Goal: Task Accomplishment & Management: Complete application form

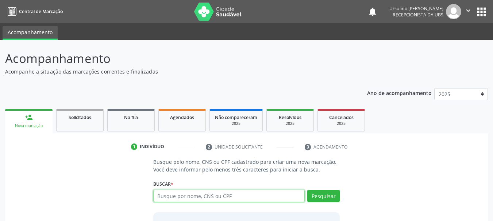
click at [172, 196] on input "text" at bounding box center [229, 196] width 152 height 12
type input "700003816031808"
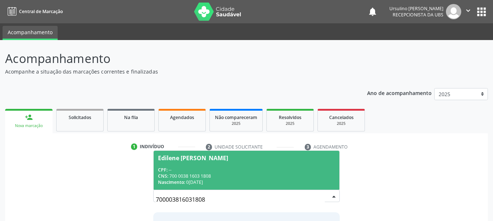
click at [226, 162] on span "Edilene [PERSON_NAME] CPF: -- CNS: 700 0038 1603 1808 Nascimento: 01[DATE]" at bounding box center [247, 170] width 186 height 39
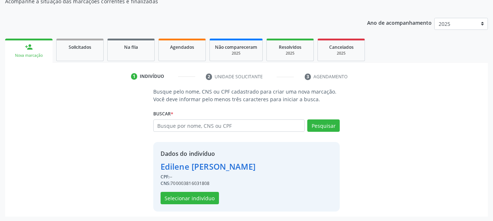
scroll to position [71, 0]
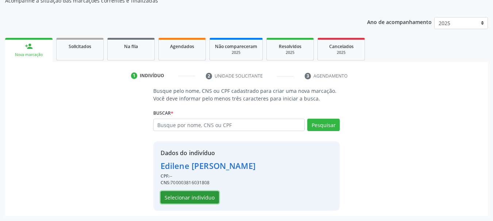
click at [190, 199] on button "Selecionar indivíduo" at bounding box center [189, 197] width 58 height 12
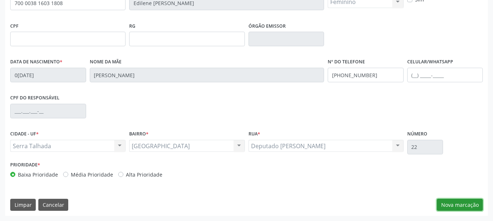
click at [459, 203] on button "Nova marcação" at bounding box center [460, 205] width 46 height 12
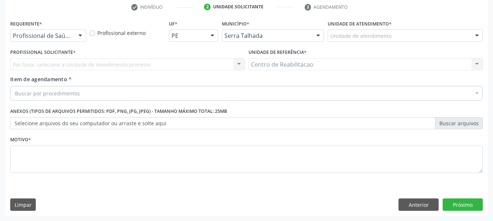
scroll to position [140, 0]
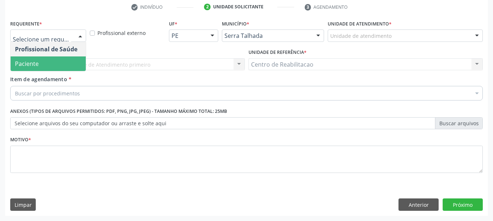
click at [36, 66] on span "Paciente" at bounding box center [27, 64] width 24 height 8
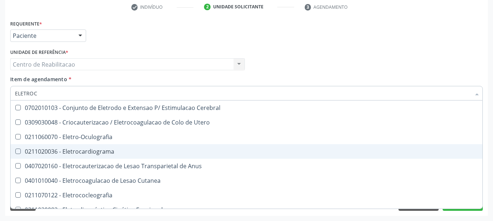
type input "ELETROCA"
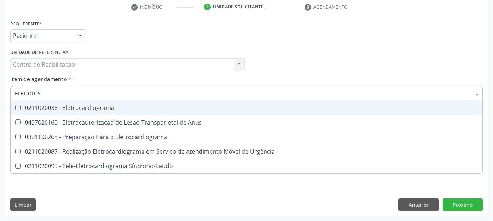
click at [124, 108] on div "0211020036 - Eletrocardiograma" at bounding box center [246, 108] width 463 height 6
checkbox Eletrocardiograma "true"
type textarea "."
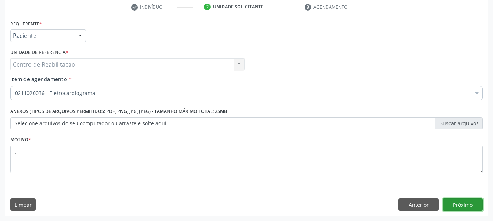
click button "Próximo" at bounding box center [462, 205] width 40 height 12
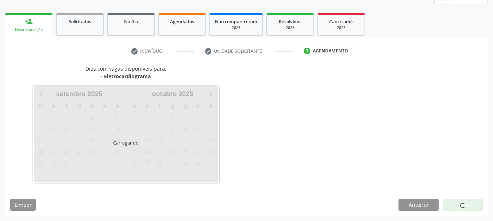
scroll to position [96, 0]
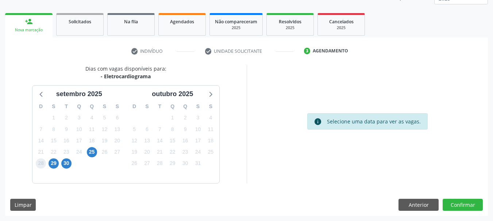
click at [45, 161] on span "28" at bounding box center [41, 164] width 10 height 10
click at [55, 164] on span "29" at bounding box center [54, 164] width 10 height 10
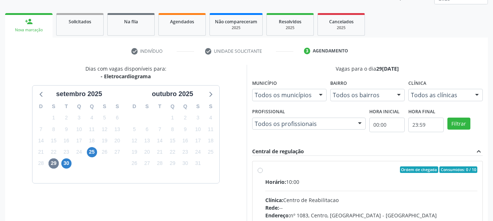
click at [309, 173] on div "Ordem de chegada Consumidos: 0 / 10" at bounding box center [371, 170] width 212 height 7
click at [263, 173] on input "Ordem de chegada Consumidos: 0 / 10 Horário: 10:00 Clínica: Centro de Reabilita…" at bounding box center [259, 170] width 5 height 7
radio input "true"
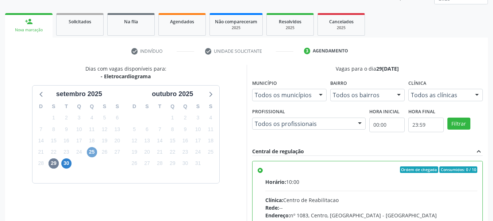
click at [92, 151] on span "25" at bounding box center [92, 152] width 10 height 10
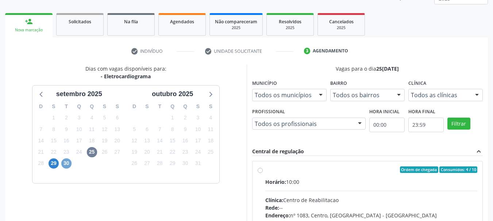
click at [65, 164] on span "30" at bounding box center [66, 164] width 10 height 10
click at [291, 175] on label "Ordem de chegada Consumidos: 3 / 10 Horário: 10:00 Clínica: Centro de Reabilita…" at bounding box center [371, 223] width 212 height 112
click at [263, 173] on input "Ordem de chegada Consumidos: 3 / 10 Horário: 10:00 Clínica: Centro de Reabilita…" at bounding box center [259, 170] width 5 height 7
radio input "true"
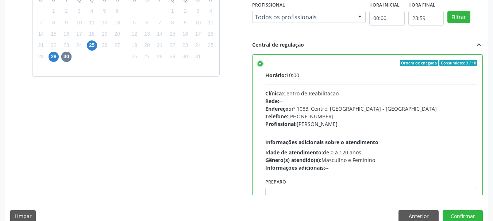
scroll to position [214, 0]
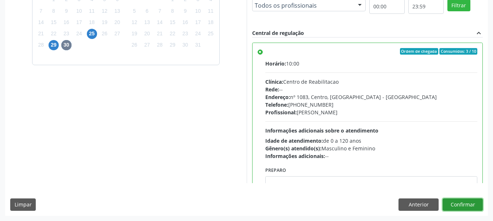
click at [462, 204] on button "Confirmar" at bounding box center [462, 205] width 40 height 12
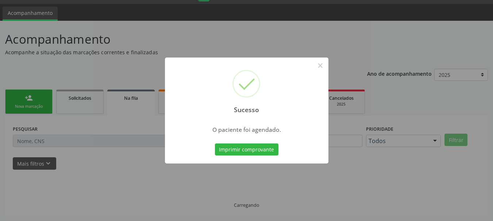
scroll to position [19, 0]
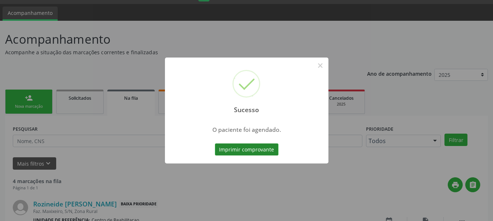
click at [237, 150] on button "Imprimir comprovante" at bounding box center [246, 150] width 63 height 12
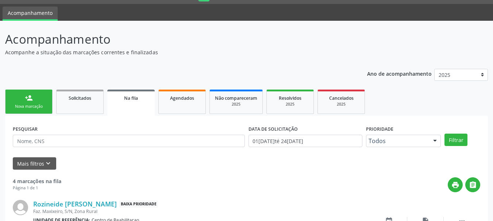
click at [38, 101] on link "person_add Nova marcação" at bounding box center [28, 102] width 47 height 24
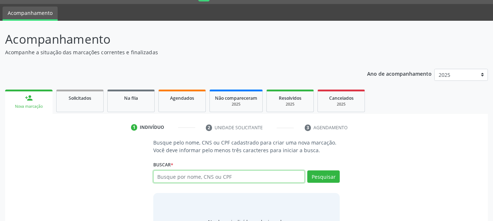
click at [199, 181] on input "text" at bounding box center [229, 177] width 152 height 12
paste input "700 0038 1603 1808"
type input "700 0038 1603 1808"
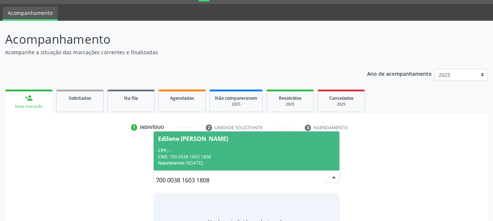
click at [187, 154] on div "CNS: 700 0038 1603 1808" at bounding box center [246, 157] width 177 height 6
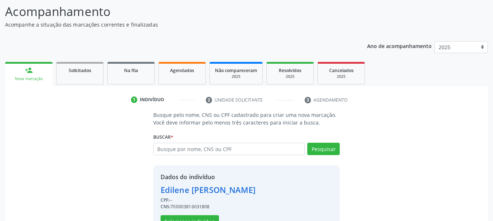
scroll to position [71, 0]
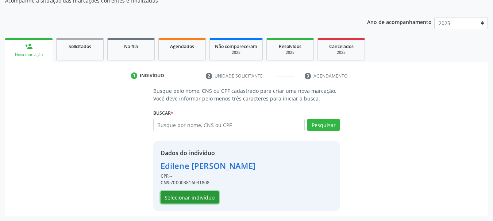
click at [186, 199] on button "Selecionar indivíduo" at bounding box center [189, 197] width 58 height 12
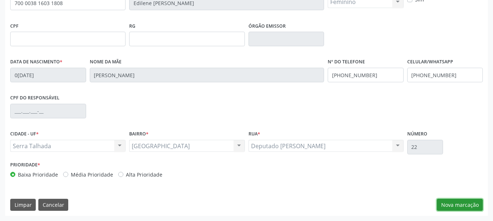
click at [449, 203] on button "Nova marcação" at bounding box center [460, 205] width 46 height 12
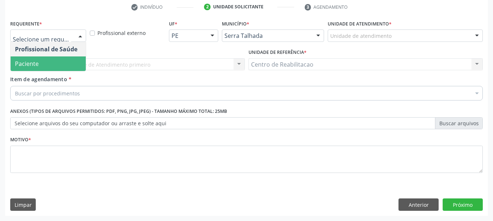
click at [35, 59] on span "Paciente" at bounding box center [48, 64] width 75 height 15
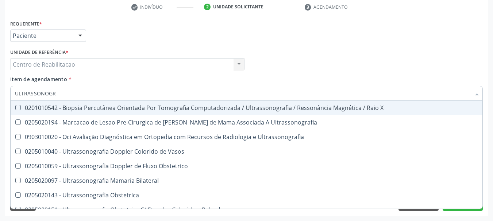
type input "ULTRASSONOGRA"
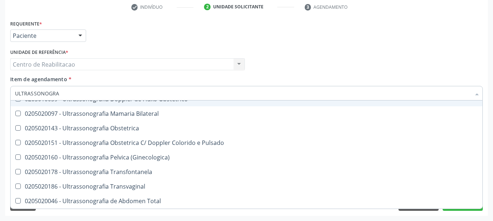
scroll to position [73, 0]
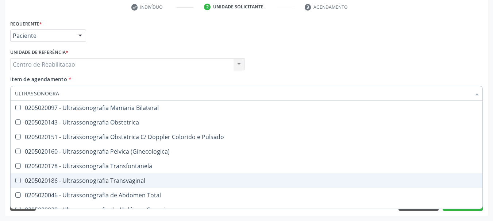
click at [137, 179] on div "0205020186 - Ultrassonografia Transvaginal" at bounding box center [246, 181] width 463 height 6
checkbox Transvaginal "true"
type textarea "."
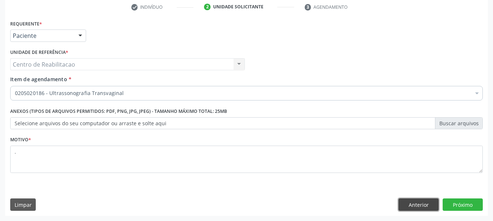
scroll to position [0, 0]
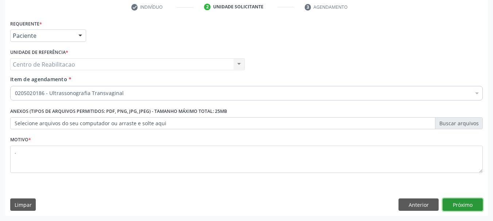
click button "Próximo" at bounding box center [462, 205] width 40 height 12
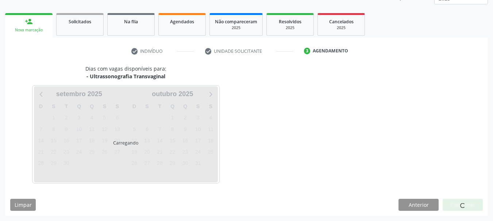
scroll to position [96, 0]
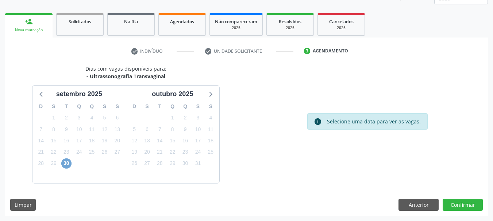
click at [69, 162] on span "30" at bounding box center [66, 164] width 10 height 10
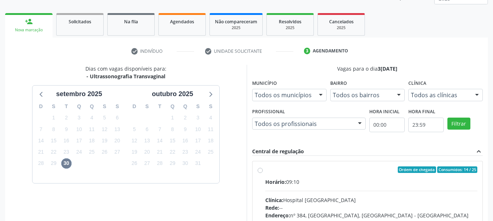
click at [289, 173] on label "Ordem de chegada Consumidos: 14 / 25 Horário: 09:10 Clínica: Hospital Sao Franc…" at bounding box center [371, 223] width 212 height 112
click at [263, 173] on input "Ordem de chegada Consumidos: 14 / 25 Horário: 09:10 Clínica: Hospital Sao Franc…" at bounding box center [259, 170] width 5 height 7
radio input "true"
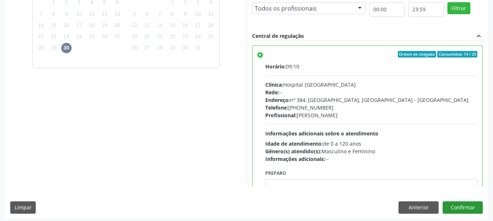
scroll to position [214, 0]
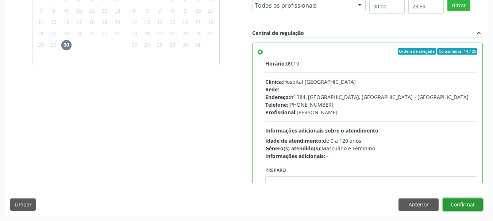
click at [465, 205] on button "Confirmar" at bounding box center [462, 205] width 40 height 12
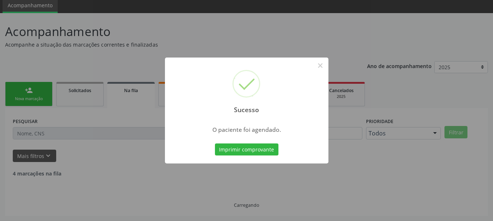
scroll to position [19, 0]
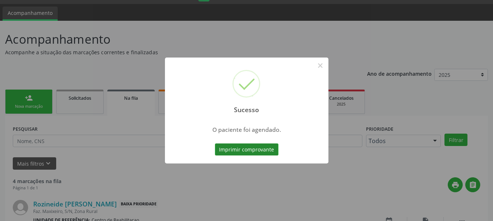
click at [242, 151] on button "Imprimir comprovante" at bounding box center [246, 150] width 63 height 12
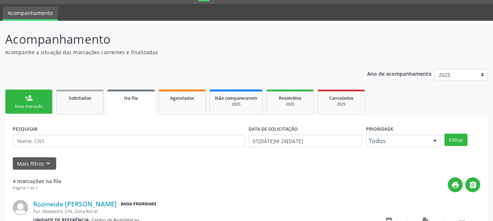
click at [24, 104] on link "person_add Nova marcação" at bounding box center [28, 102] width 47 height 24
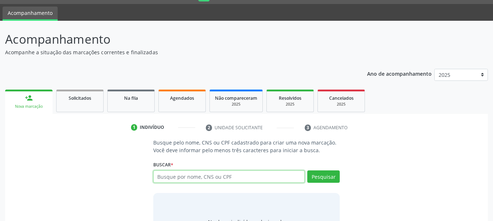
click at [183, 175] on input "text" at bounding box center [229, 177] width 152 height 12
paste input "700 0038 1603 1808"
type input "700 0038 1603 1808"
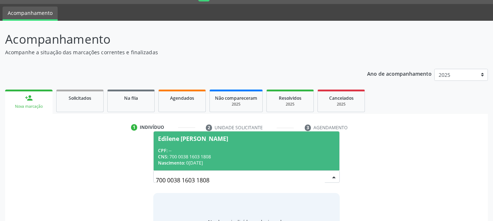
click at [199, 158] on div "CNS: 700 0038 1603 1808" at bounding box center [246, 157] width 177 height 6
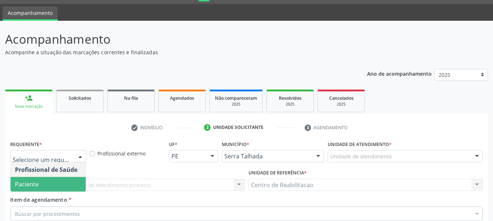
click at [47, 177] on span "Paciente" at bounding box center [48, 184] width 75 height 15
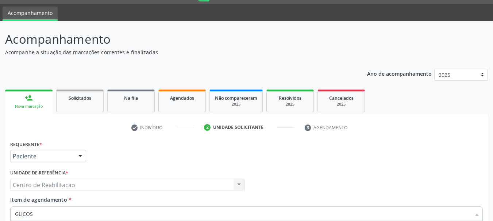
type input "GLICOSE"
checkbox Glicose "true"
type input "C"
checkbox Glicose "false"
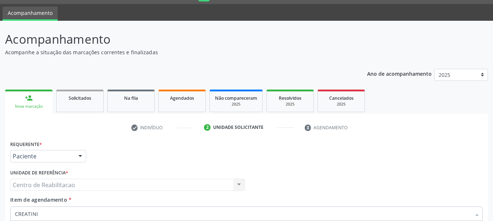
type input "COLE"
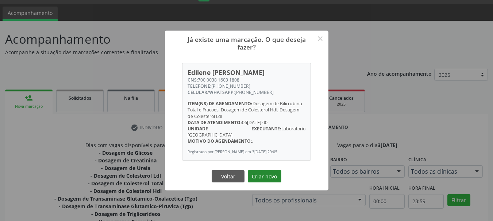
click at [267, 176] on button "Criar novo" at bounding box center [265, 176] width 34 height 12
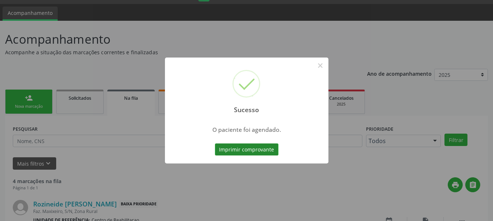
click at [266, 151] on button "Imprimir comprovante" at bounding box center [246, 150] width 63 height 12
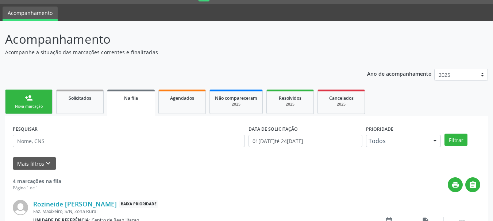
click at [20, 96] on link "person_add Nova marcação" at bounding box center [28, 102] width 47 height 24
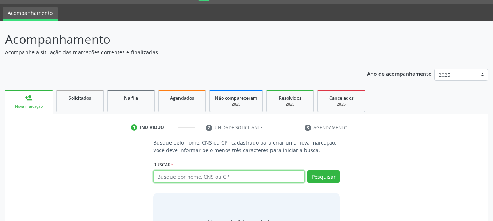
click at [179, 178] on input "text" at bounding box center [229, 177] width 152 height 12
type input "700008411789505"
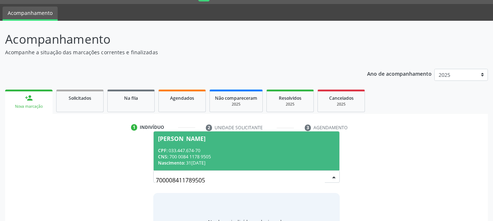
click at [207, 155] on div "CNS: 700 0084 1178 9505" at bounding box center [246, 157] width 177 height 6
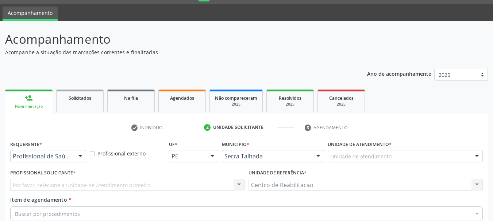
click at [51, 139] on div "Requerente * Profissional de Saúde Profissional de Saúde Paciente Nenhum result…" at bounding box center [48, 150] width 76 height 23
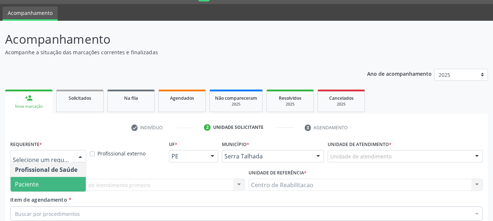
click at [50, 177] on span "Paciente" at bounding box center [48, 184] width 75 height 15
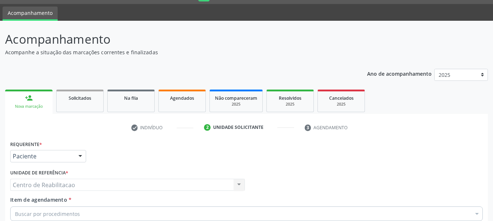
click at [105, 207] on div "Buscar por procedimentos" at bounding box center [246, 214] width 472 height 15
type input "RADIOGRAFIA D"
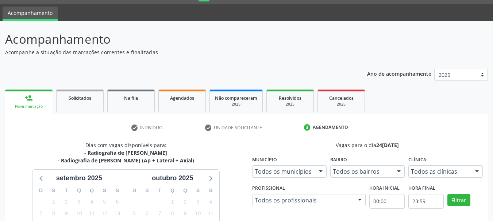
radio input "true"
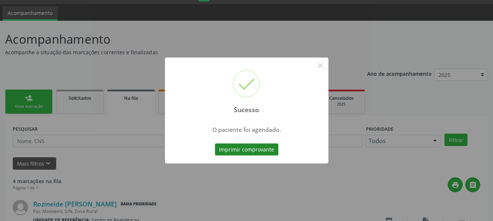
click at [260, 149] on button "Imprimir comprovante" at bounding box center [246, 150] width 63 height 12
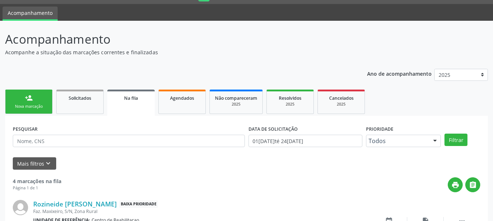
drag, startPoint x: 21, startPoint y: 88, endPoint x: 25, endPoint y: 98, distance: 10.8
click at [22, 88] on ul "person_add Nova marcação Solicitados Na fila Agendados Não compareceram 2025 Re…" at bounding box center [246, 102] width 482 height 28
click at [24, 111] on link "person_add Nova marcação" at bounding box center [28, 102] width 47 height 24
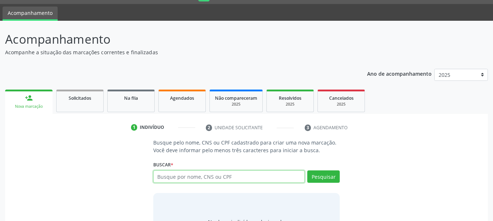
click at [202, 171] on input "text" at bounding box center [229, 177] width 152 height 12
type input "7064"
type input "706409114955385"
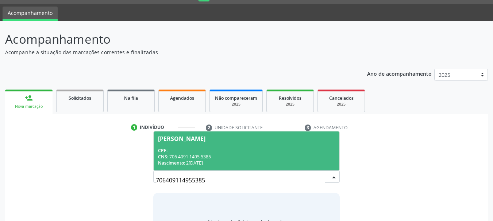
click at [225, 154] on div "CNS: 706 4091 1495 5385" at bounding box center [246, 157] width 177 height 6
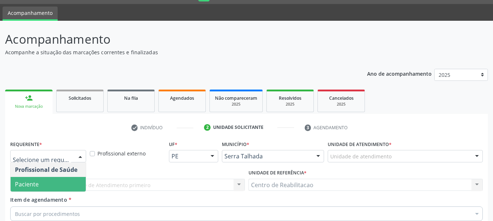
click at [27, 181] on span "Paciente" at bounding box center [27, 185] width 24 height 8
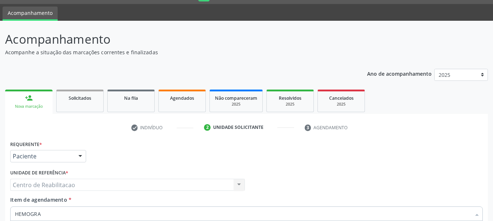
type input "HEMOGRAM"
checkbox Completo "true"
type input "TS"
checkbox Completo "false"
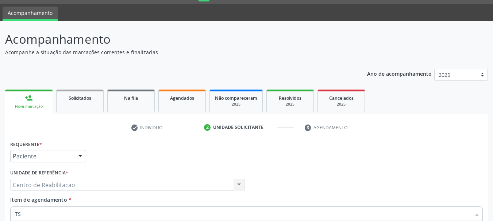
type input "TSH"
checkbox \(Tsh\) "true"
type input "T"
checkbox \(Tsh\) "false"
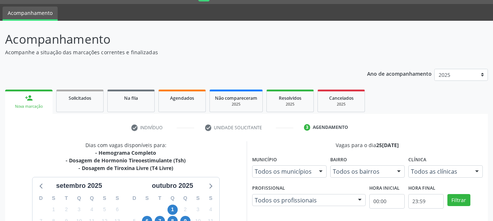
radio input "true"
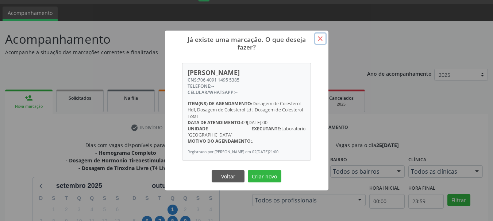
click at [315, 40] on button "×" at bounding box center [320, 38] width 12 height 12
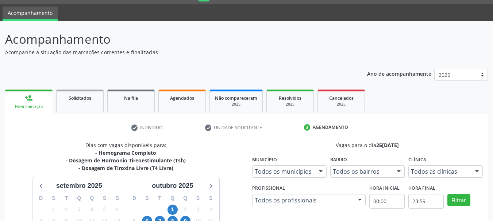
drag, startPoint x: 416, startPoint y: 205, endPoint x: 387, endPoint y: 191, distance: 32.1
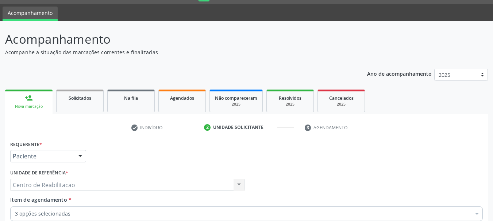
click at [84, 207] on div "3 opções selecionadas" at bounding box center [246, 214] width 472 height 15
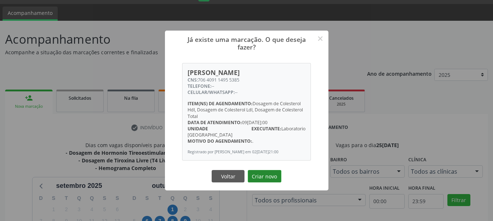
click at [271, 175] on button "Criar novo" at bounding box center [265, 176] width 34 height 12
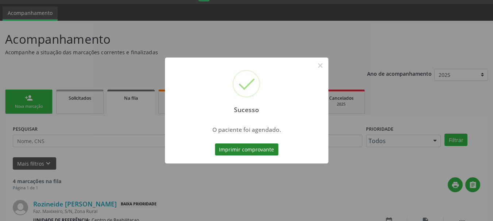
click at [261, 149] on button "Imprimir comprovante" at bounding box center [246, 150] width 63 height 12
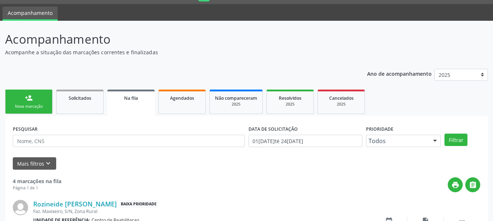
click at [36, 95] on link "person_add Nova marcação" at bounding box center [28, 102] width 47 height 24
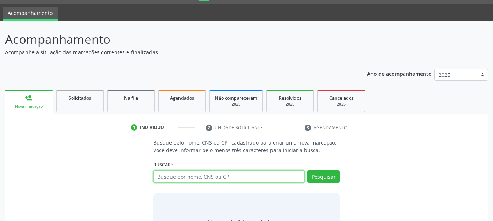
click at [251, 178] on input "text" at bounding box center [229, 177] width 152 height 12
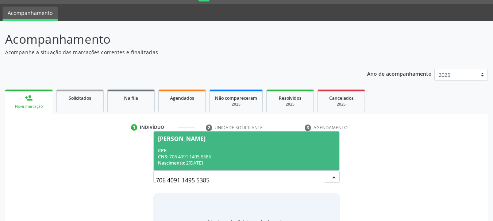
click at [228, 154] on div "CNS: 706 4091 1495 5385" at bounding box center [246, 157] width 177 height 6
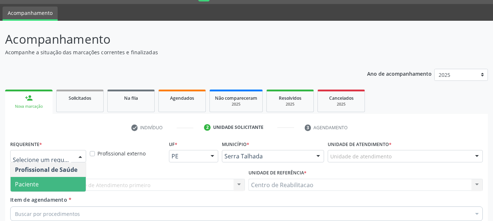
click at [58, 177] on span "Paciente" at bounding box center [48, 184] width 75 height 15
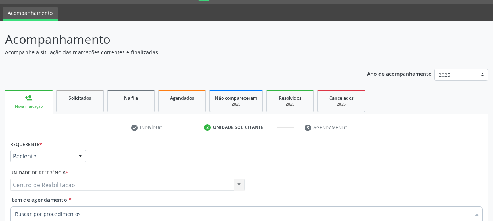
type input "T"
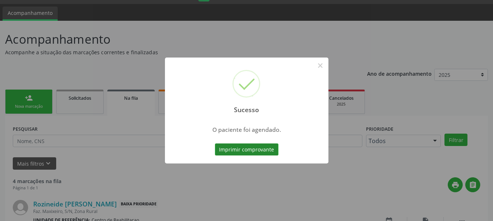
click at [252, 144] on button "Imprimir comprovante" at bounding box center [246, 150] width 63 height 12
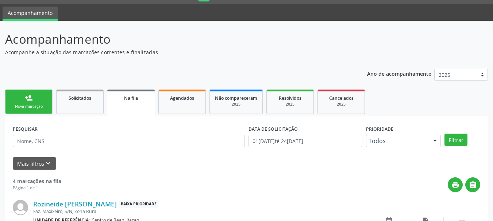
scroll to position [19, 0]
click at [40, 98] on link "person_add Nova marcação" at bounding box center [28, 102] width 47 height 24
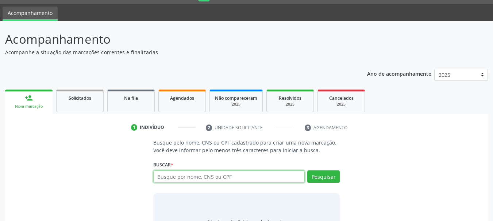
click at [223, 180] on input "text" at bounding box center [229, 177] width 152 height 12
type input "700704950513077"
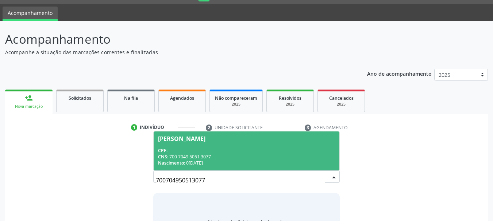
click at [222, 156] on div "CNS: 700 7049 5051 3077" at bounding box center [246, 157] width 177 height 6
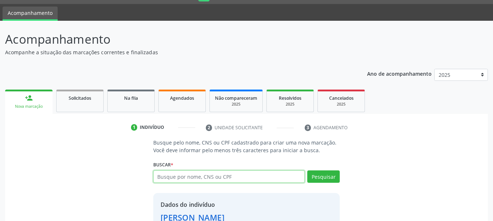
click at [185, 176] on input "text" at bounding box center [229, 177] width 152 height 12
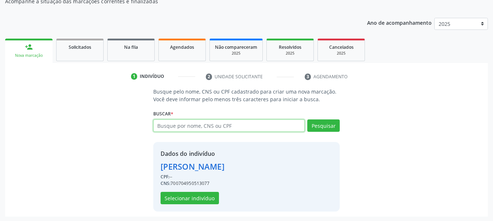
scroll to position [71, 0]
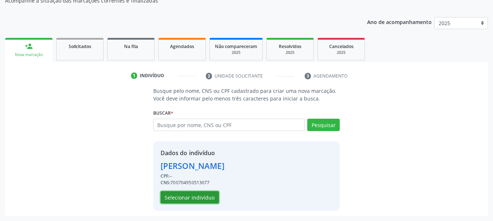
click at [196, 201] on button "Selecionar indivíduo" at bounding box center [189, 197] width 58 height 12
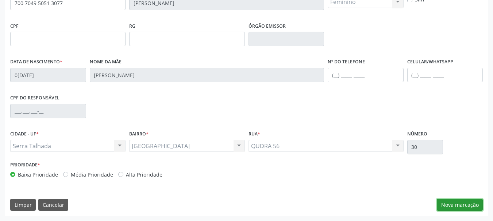
click at [459, 208] on button "Nova marcação" at bounding box center [460, 205] width 46 height 12
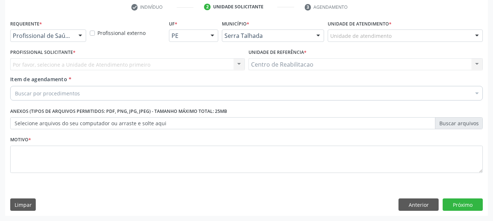
scroll to position [140, 0]
click at [38, 29] on label "Requerente *" at bounding box center [26, 23] width 32 height 11
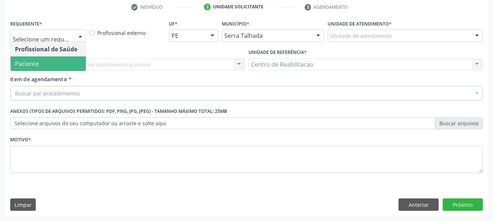
click at [45, 64] on span "Paciente" at bounding box center [48, 64] width 75 height 15
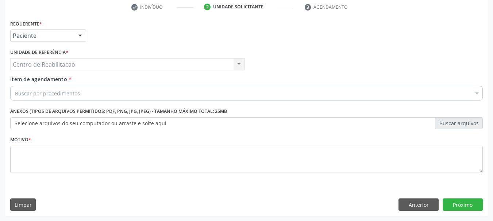
click at [86, 93] on div "Buscar por procedimentos" at bounding box center [246, 93] width 472 height 15
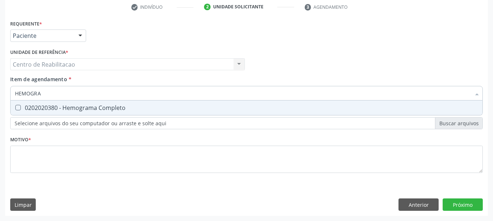
type input "HEMOGRAM"
click at [97, 110] on div "0202020380 - Hemograma Completo" at bounding box center [246, 108] width 463 height 6
checkbox Completo "true"
type input "TS"
checkbox Completo "false"
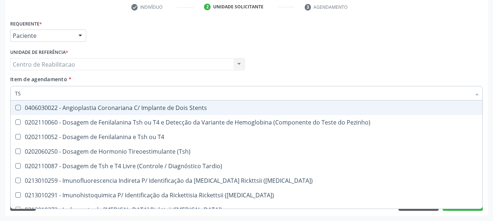
type input "TSH"
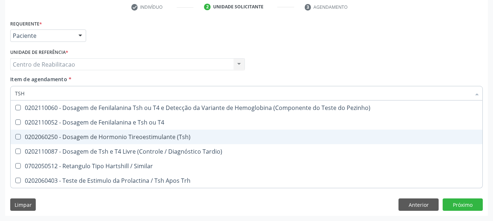
click at [174, 135] on div "0202060250 - Dosagem de Hormonio Tireoestimulante (Tsh)" at bounding box center [246, 137] width 463 height 6
checkbox \(Tsh\) "true"
type input "T4"
checkbox \(Tsh\) "false"
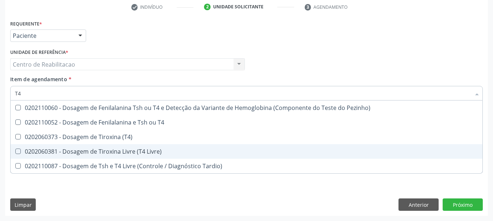
click at [164, 151] on div "0202060381 - Dosagem de Tiroxina Livre (T4 Livre)" at bounding box center [246, 152] width 463 height 6
checkbox Livre\) "true"
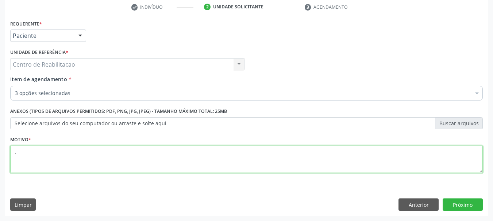
type textarea "."
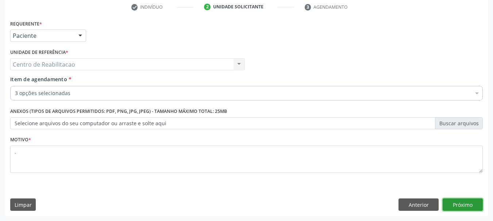
click button "Próximo" at bounding box center [462, 205] width 40 height 12
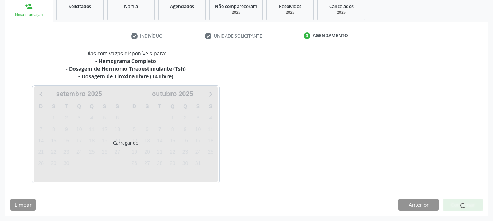
scroll to position [111, 0]
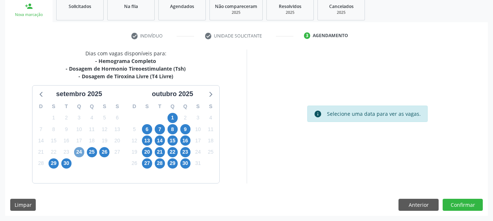
click at [81, 152] on span "24" at bounding box center [79, 152] width 10 height 10
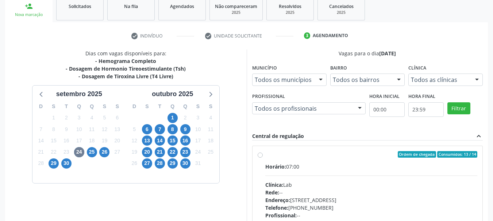
click at [297, 165] on div "Horário: 07:00" at bounding box center [371, 167] width 212 height 8
click at [263, 158] on input "Ordem de chegada Consumidos: 13 / 14 Horário: 07:00 Clínica: Lab Rede: -- Ender…" at bounding box center [259, 154] width 5 height 7
radio input "true"
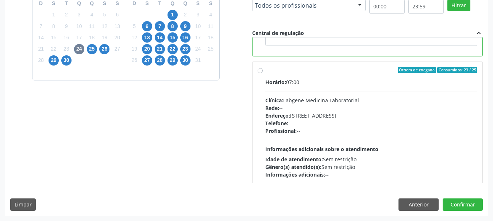
scroll to position [164, 0]
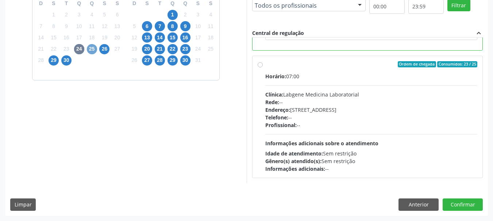
click at [94, 50] on span "25" at bounding box center [92, 49] width 10 height 10
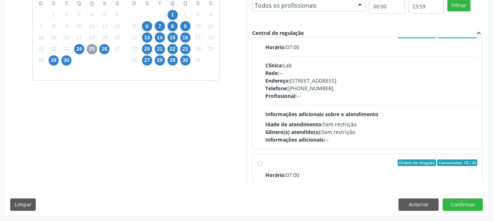
scroll to position [146, 0]
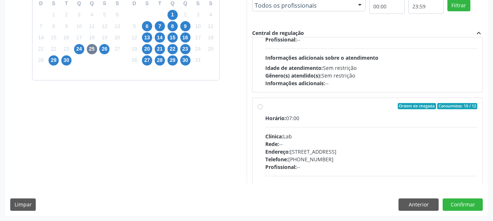
click at [286, 109] on div "Ordem de chegada Consumidos: 10 / 12" at bounding box center [371, 106] width 212 height 7
click at [263, 109] on input "Ordem de chegada Consumidos: 10 / 12 Horário: 07:00 Clínica: Lab Rede: -- Ender…" at bounding box center [259, 106] width 5 height 7
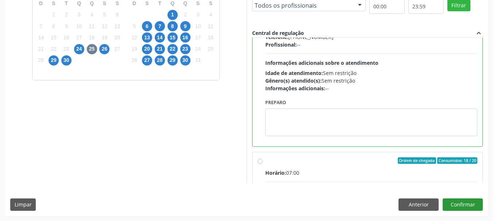
scroll to position [255, 0]
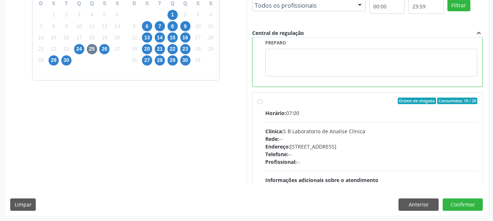
click at [283, 111] on span "Horário:" at bounding box center [275, 113] width 21 height 7
click at [263, 104] on input "Ordem de chegada Consumidos: 18 / 20 Horário: 07:00 Clínica: S B Laboratorio de…" at bounding box center [259, 101] width 5 height 7
radio input "false"
radio input "true"
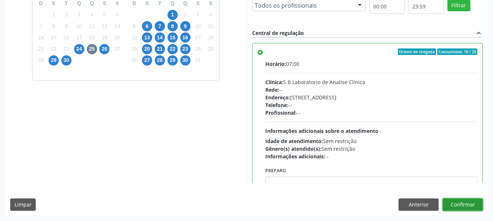
click at [463, 204] on button "Confirmar" at bounding box center [462, 205] width 40 height 12
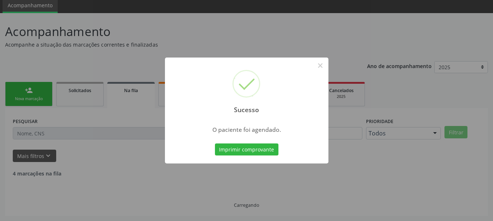
scroll to position [19, 0]
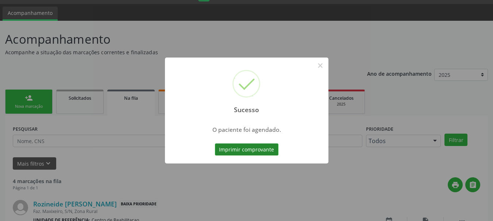
click at [240, 150] on button "Imprimir comprovante" at bounding box center [246, 150] width 63 height 12
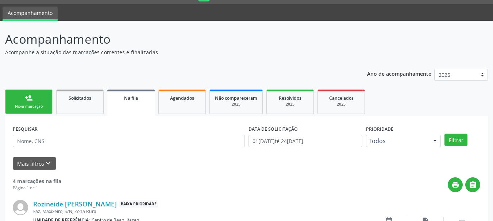
click at [33, 102] on link "person_add Nova marcação" at bounding box center [28, 102] width 47 height 24
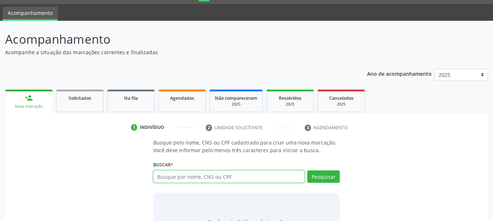
click at [189, 178] on input "text" at bounding box center [229, 177] width 152 height 12
type input "700601439771765"
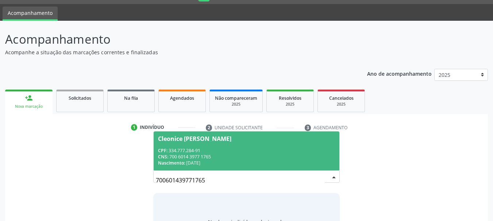
click at [243, 153] on div "CPF: 334.777.284-91" at bounding box center [246, 151] width 177 height 6
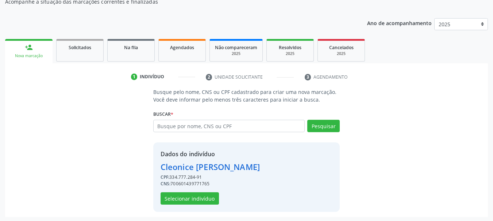
scroll to position [71, 0]
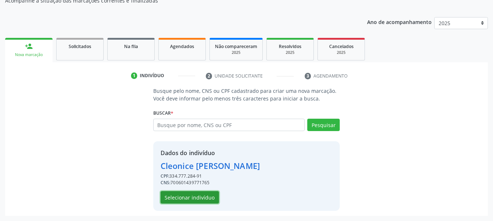
click at [204, 203] on button "Selecionar indivíduo" at bounding box center [189, 197] width 58 height 12
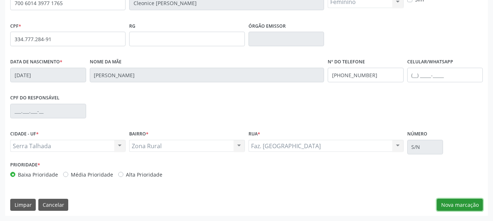
click at [459, 204] on button "Nova marcação" at bounding box center [460, 205] width 46 height 12
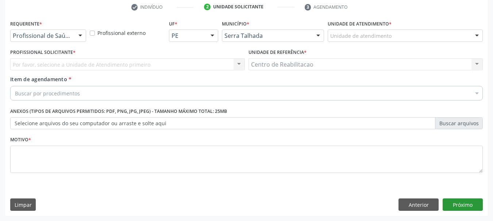
scroll to position [140, 0]
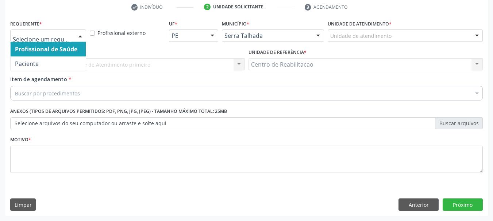
click at [40, 31] on div at bounding box center [48, 36] width 76 height 12
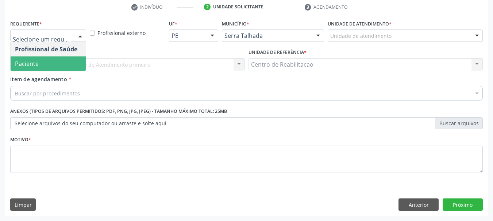
click at [41, 60] on span "Paciente" at bounding box center [48, 64] width 75 height 15
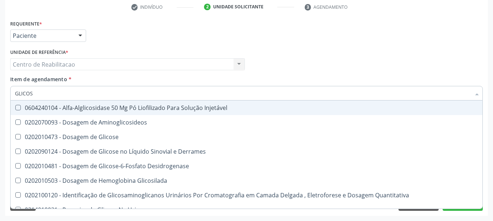
type input "GLICOSE"
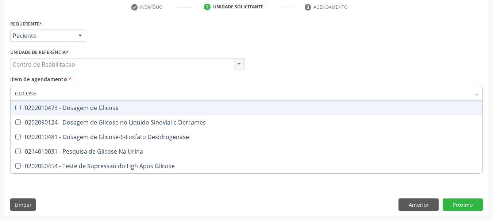
click at [102, 105] on div "0202010473 - Dosagem de Glicose" at bounding box center [246, 108] width 463 height 6
checkbox Glicose "true"
type input "AC"
checkbox Glicose "false"
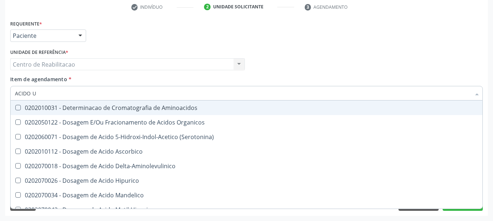
type input "ACIDO UR"
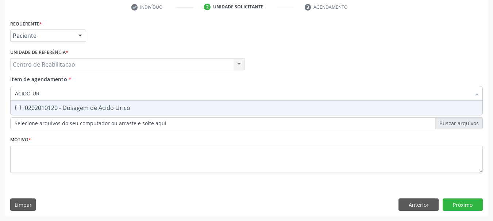
click at [102, 105] on div "0202010120 - Dosagem de Acido Urico" at bounding box center [246, 108] width 463 height 6
checkbox Urico "true"
type input "C"
checkbox Urico "false"
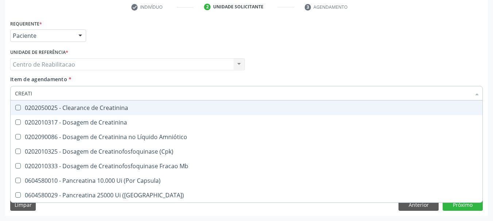
type input "CREATIN"
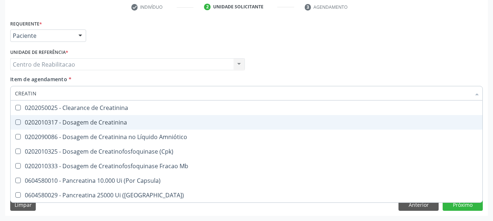
click at [114, 123] on div "0202010317 - Dosagem de Creatinina" at bounding box center [246, 123] width 463 height 6
checkbox Creatinina "true"
type input "ACID"
checkbox Creatinina "false"
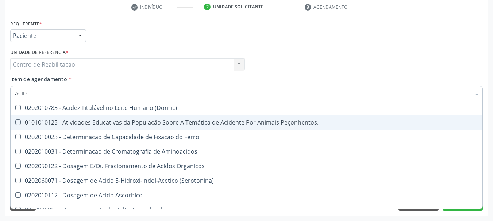
type input "ACIDO"
checkbox Hipurico "true"
checkbox Urico "false"
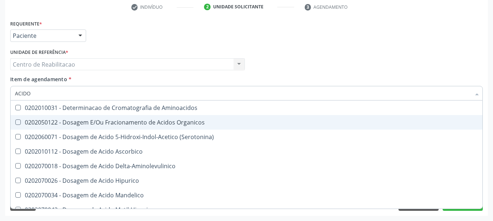
type input "ACIDO U"
checkbox Aminoacidos "true"
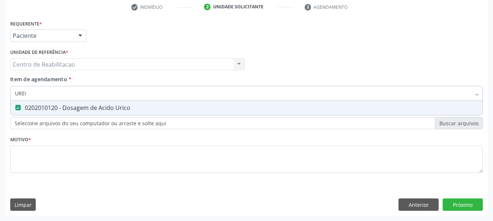
type input "UREIA"
checkbox Urico "false"
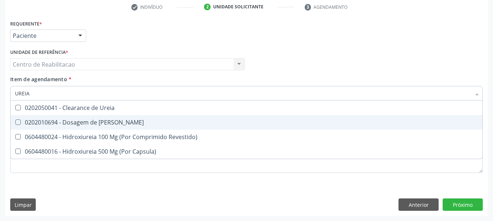
click at [114, 123] on div "0202010694 - Dosagem de [PERSON_NAME]" at bounding box center [246, 123] width 463 height 6
checkbox Ureia "true"
type input "COLE"
checkbox Ureia "false"
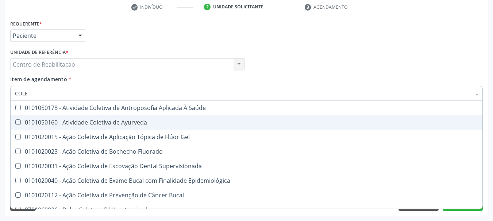
type input "COLES"
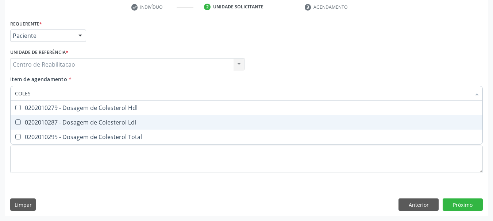
click at [114, 123] on div "0202010287 - Dosagem de Colesterol Ldl" at bounding box center [246, 123] width 463 height 6
checkbox Ldl "true"
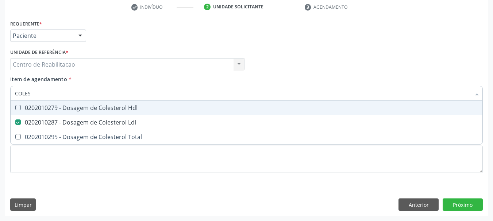
click at [115, 107] on div "0202010279 - Dosagem de Colesterol Hdl" at bounding box center [246, 108] width 463 height 6
checkbox Hdl "true"
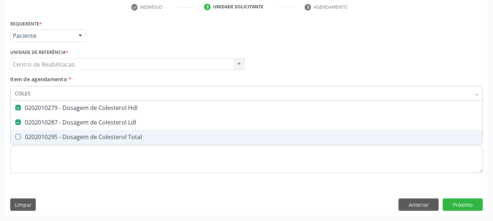
click at [115, 136] on div "0202010295 - Dosagem de Colesterol Total" at bounding box center [246, 137] width 463 height 6
checkbox Total "true"
type input "B"
checkbox Hdl "false"
checkbox Ldl "false"
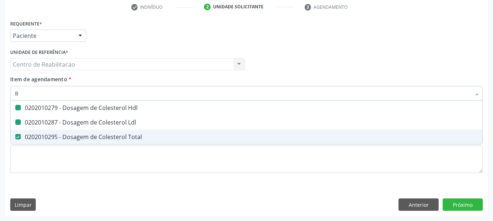
checkbox Total "false"
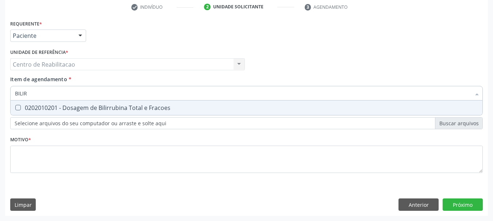
type input "BILIRR"
click at [134, 108] on div "0202010201 - Dosagem de Bilirrubina Total e Fracoes" at bounding box center [246, 108] width 463 height 6
checkbox Fracoes "true"
type input "T"
checkbox Fracoes "false"
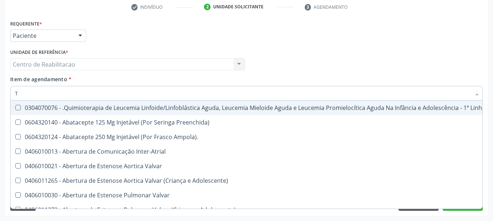
type input "TG"
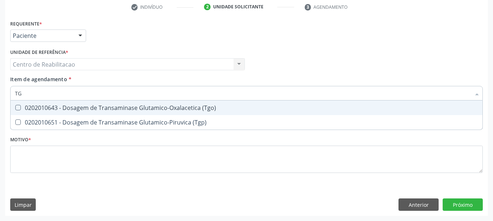
click at [134, 108] on div "0202010643 - Dosagem de Transaminase Glutamico-Oxalacetica (Tgo)" at bounding box center [246, 108] width 463 height 6
checkbox \(Tgo\) "true"
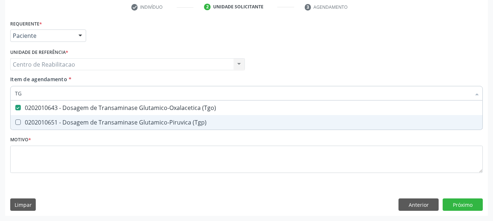
click at [136, 121] on div "0202010651 - Dosagem de Transaminase Glutamico-Piruvica (Tgp)" at bounding box center [246, 123] width 463 height 6
checkbox \(Tgp\) "true"
type input "HEM"
checkbox \(Tgo\) "false"
checkbox \(Tgp\) "false"
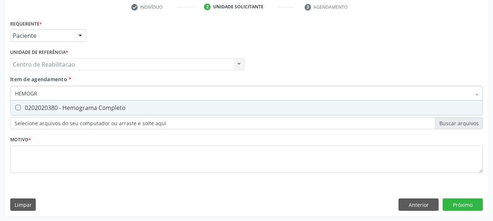
type input "HEMOGRA"
click at [134, 105] on span "0202020380 - Hemograma Completo" at bounding box center [247, 108] width 472 height 15
checkbox Completo "true"
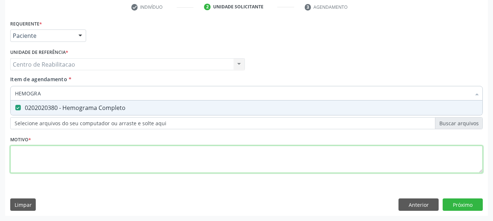
click at [118, 165] on div "Requerente * Paciente Profissional de Saúde Paciente Nenhum resultado encontrad…" at bounding box center [246, 100] width 472 height 165
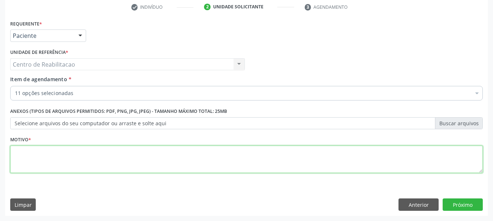
type textarea "."
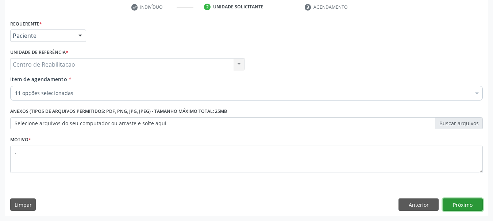
click button "Próximo" at bounding box center [462, 205] width 40 height 12
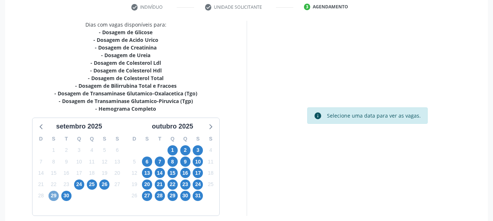
click at [50, 196] on span "29" at bounding box center [54, 196] width 10 height 10
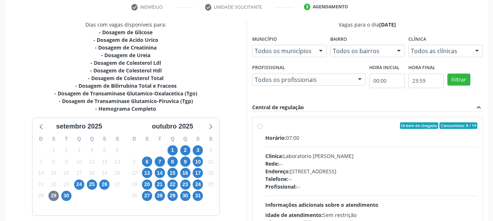
click at [328, 129] on div "Ordem de chegada Consumidos: 8 / 14" at bounding box center [371, 126] width 212 height 7
click at [263, 129] on input "Ordem de chegada Consumidos: 8 / 14 Horário: 07:00 Clínica: Laboratorio Jose Pa…" at bounding box center [259, 126] width 5 height 7
radio input "true"
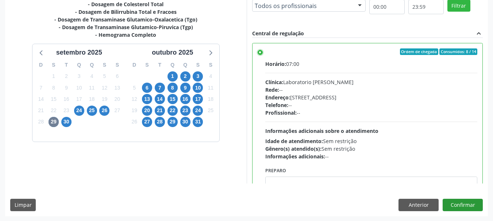
scroll to position [214, 0]
click at [468, 205] on button "Confirmar" at bounding box center [462, 205] width 40 height 12
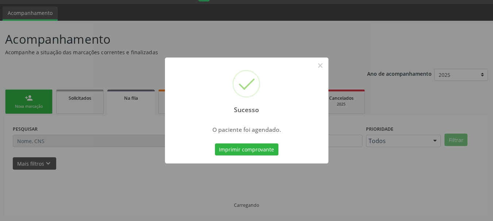
scroll to position [19, 0]
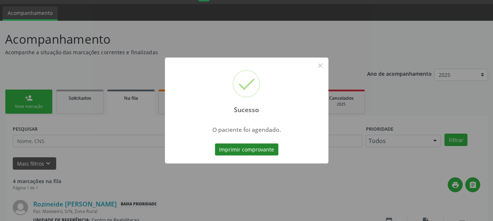
click at [245, 149] on button "Imprimir comprovante" at bounding box center [246, 150] width 63 height 12
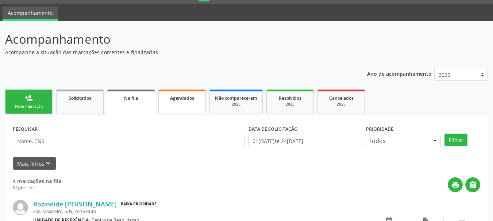
click at [193, 100] on span "Agendados" at bounding box center [182, 98] width 24 height 6
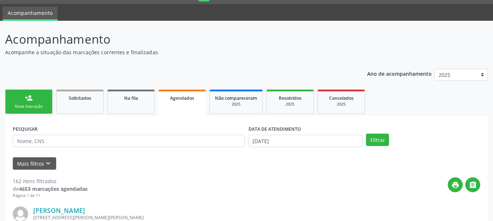
click at [22, 106] on div "Nova marcação" at bounding box center [29, 106] width 36 height 5
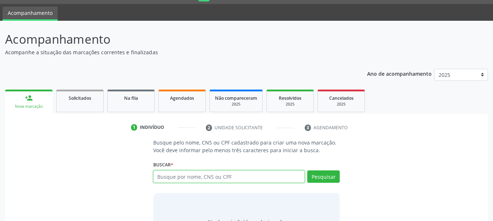
click at [193, 179] on input "text" at bounding box center [229, 177] width 152 height 12
type input "76423115400"
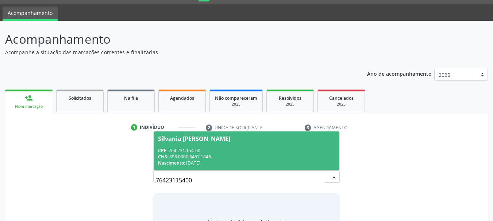
click at [266, 150] on div "CPF: 764.231.154-00" at bounding box center [246, 151] width 177 height 6
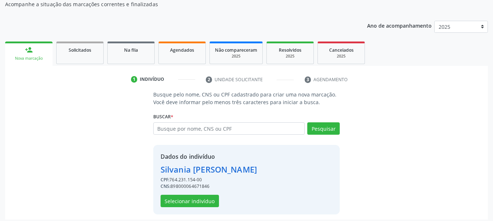
scroll to position [71, 0]
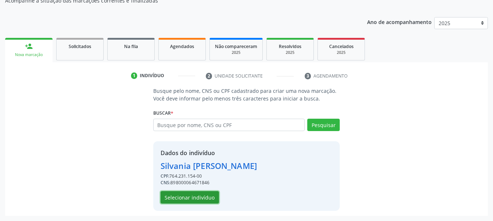
click at [185, 198] on button "Selecionar indivíduo" at bounding box center [189, 197] width 58 height 12
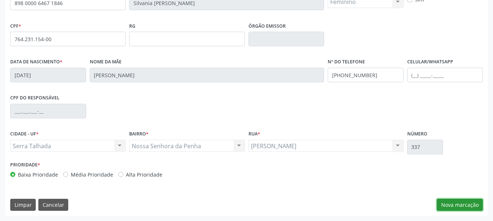
click at [450, 205] on button "Nova marcação" at bounding box center [460, 205] width 46 height 12
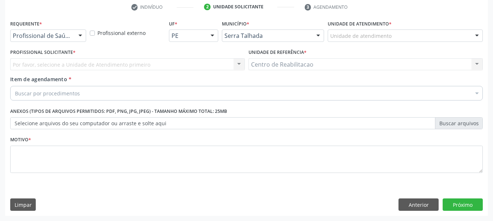
scroll to position [140, 0]
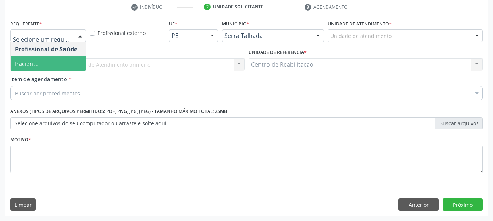
click at [52, 63] on span "Paciente" at bounding box center [48, 64] width 75 height 15
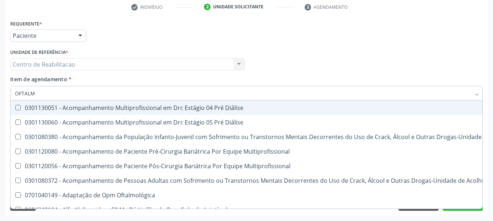
type input "OFTALMO"
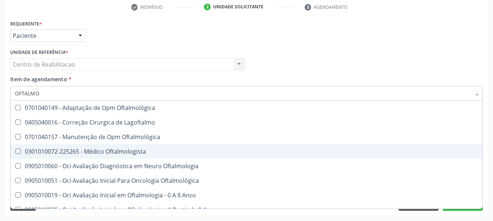
click at [128, 150] on div "0301010072-225265 - Médico Oftalmologista" at bounding box center [246, 152] width 463 height 6
checkbox Oftalmologista "true"
type textarea "."
checkbox Lagoftalmo "true"
checkbox Oftalmologista "false"
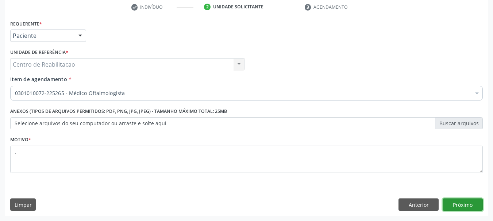
click button "Próximo" at bounding box center [462, 205] width 40 height 12
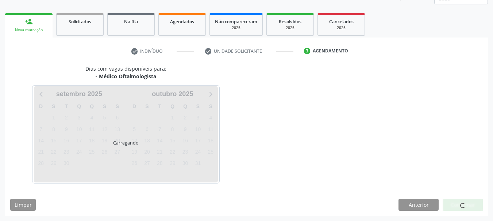
scroll to position [96, 0]
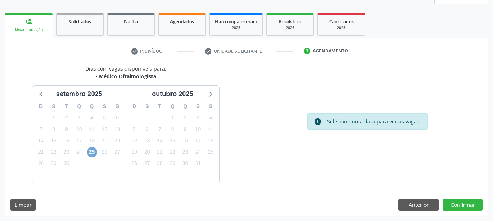
click at [94, 155] on span "25" at bounding box center [92, 152] width 10 height 10
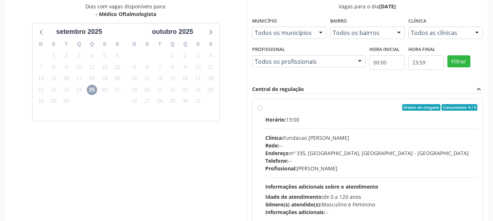
scroll to position [169, 0]
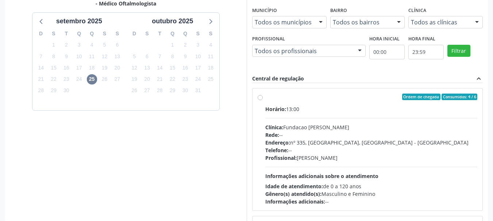
click at [309, 99] on div "Ordem de chegada Consumidos: 4 / 6" at bounding box center [371, 97] width 212 height 7
click at [263, 99] on input "Ordem de chegada Consumidos: 4 / 6 Horário: 13:00 Clínica: Fundacao Altino Vent…" at bounding box center [259, 97] width 5 height 7
radio input "true"
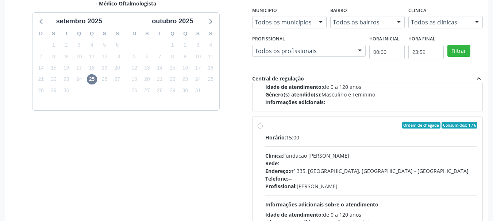
scroll to position [292, 0]
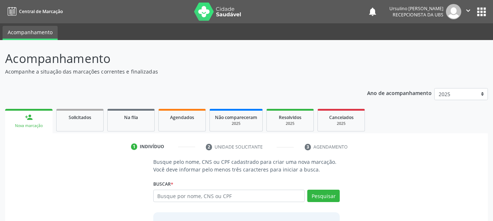
click at [248, 190] on input "text" at bounding box center [229, 196] width 152 height 12
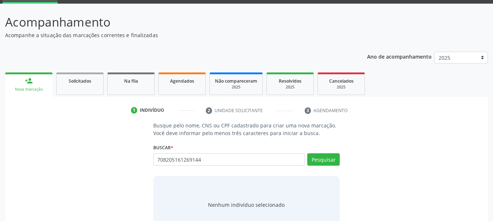
type input "708205161269144"
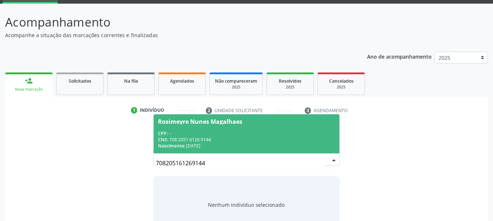
click at [240, 129] on span "Rosimeyre Nunes Magalhaes CPF: -- CNS: 708 2051 6126 9144 Nascimento: 16/11/1987" at bounding box center [247, 134] width 186 height 39
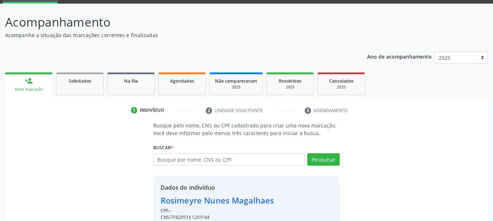
scroll to position [71, 0]
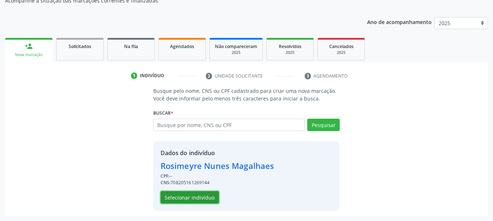
click at [201, 197] on button "Selecionar indivíduo" at bounding box center [189, 197] width 58 height 12
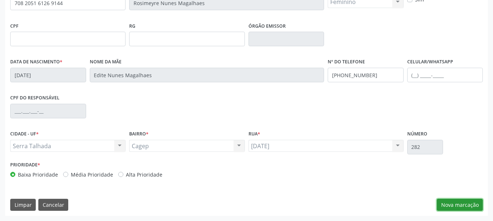
click at [444, 203] on button "Nova marcação" at bounding box center [460, 205] width 46 height 12
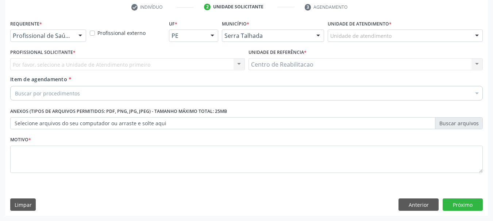
scroll to position [140, 0]
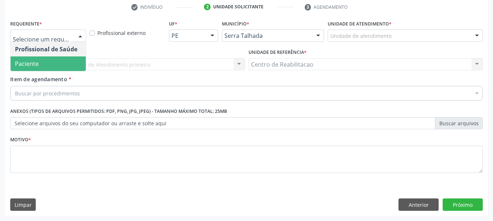
click at [51, 61] on span "Paciente" at bounding box center [48, 64] width 75 height 15
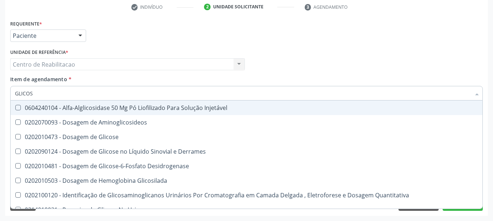
type input "GLICOSE"
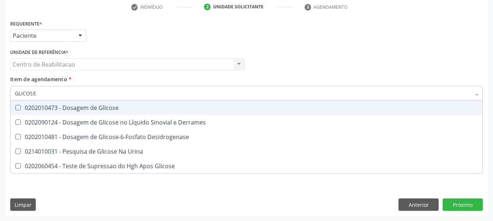
click at [59, 111] on div "0202010473 - Dosagem de Glicose" at bounding box center [246, 108] width 463 height 6
checkbox Glicose "true"
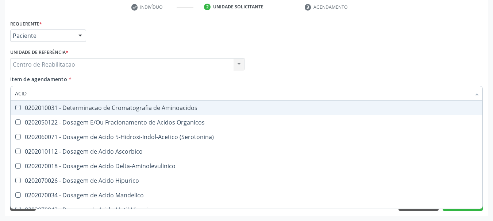
type input "ACIDO"
checkbox Aminoacidos "false"
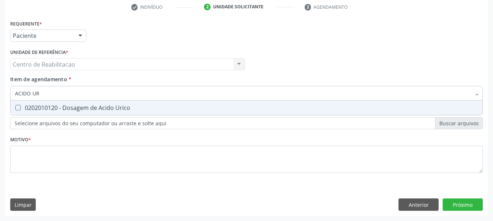
type input "ACIDO URI"
click at [59, 111] on div "0202010120 - Dosagem de Acido Urico" at bounding box center [246, 108] width 463 height 6
checkbox Urico "true"
type input "C"
checkbox Urico "false"
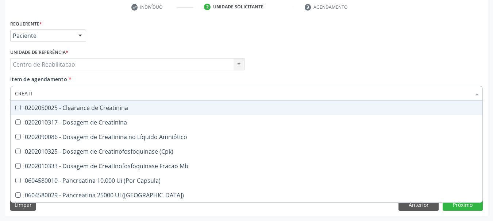
type input "CREATIN"
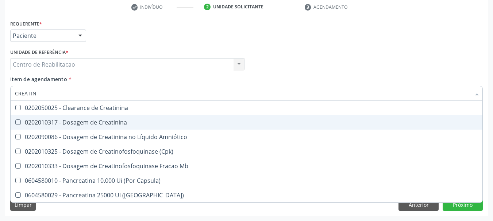
click at [68, 123] on div "0202010317 - Dosagem de Creatinina" at bounding box center [246, 123] width 463 height 6
checkbox Creatinina "true"
type input "UREI"
checkbox Creatinina "false"
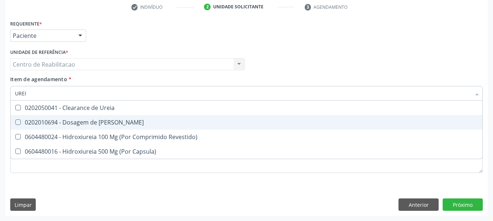
type input "UREIA"
click at [68, 123] on div "0202010694 - Dosagem de [PERSON_NAME]" at bounding box center [246, 123] width 463 height 6
checkbox Ureia "true"
type input "CO"
checkbox Ureia "false"
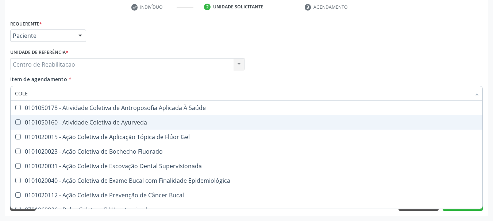
type input "COLES"
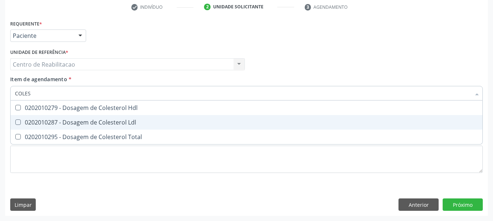
click at [68, 123] on div "0202010287 - Dosagem de Colesterol Ldl" at bounding box center [246, 123] width 463 height 6
checkbox Ldl "true"
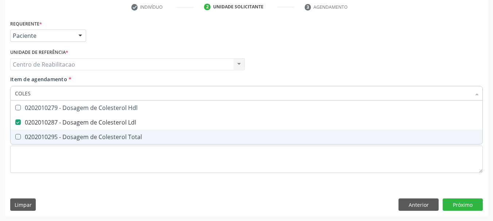
click at [73, 132] on span "0202010295 - Dosagem de Colesterol Total" at bounding box center [247, 137] width 472 height 15
checkbox Total "true"
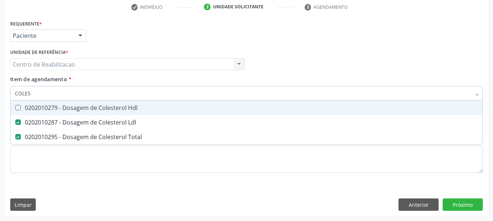
click at [80, 109] on div "0202010279 - Dosagem de Colesterol Hdl" at bounding box center [246, 108] width 463 height 6
checkbox Hdl "true"
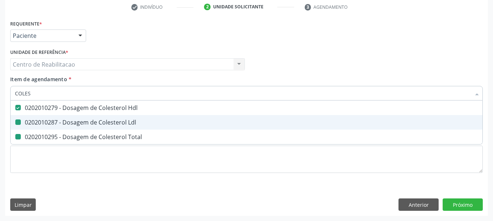
type input "T"
checkbox Hdl "false"
checkbox Ldl "false"
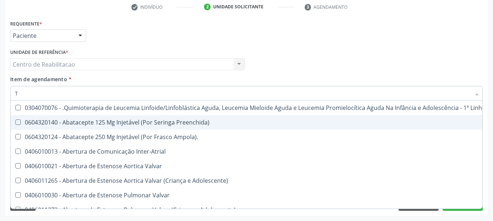
type input "TG"
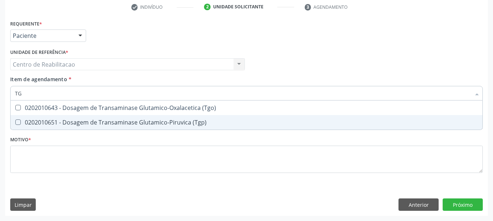
click at [76, 124] on div "0202010651 - Dosagem de Transaminase Glutamico-Piruvica (Tgp)" at bounding box center [246, 123] width 463 height 6
checkbox \(Tgp\) "true"
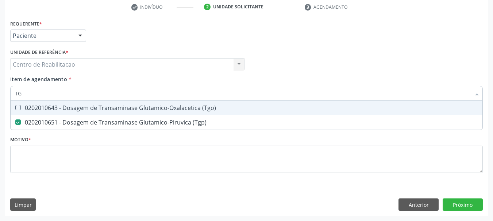
click at [80, 108] on div "0202010643 - Dosagem de Transaminase Glutamico-Oxalacetica (Tgo)" at bounding box center [246, 108] width 463 height 6
checkbox \(Tgo\) "true"
type input "GT"
checkbox \(Tgo\) "false"
checkbox \(Tgp\) "false"
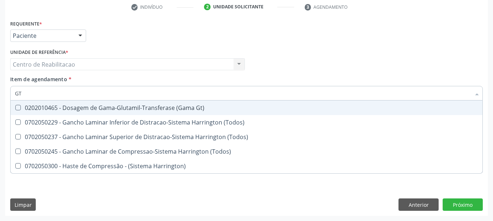
click at [80, 108] on div "0202010465 - Dosagem de Gama-Glutamil-Transferase (Gama Gt)" at bounding box center [246, 108] width 463 height 6
checkbox Gt\) "true"
type input "TRIGLI"
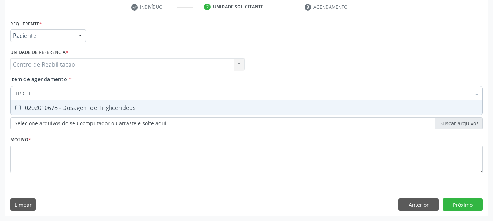
click at [80, 108] on div "0202010678 - Dosagem de Triglicerideos" at bounding box center [246, 108] width 463 height 6
checkbox Triglicerideos "true"
type input "GLI"
checkbox Triglicerideos "false"
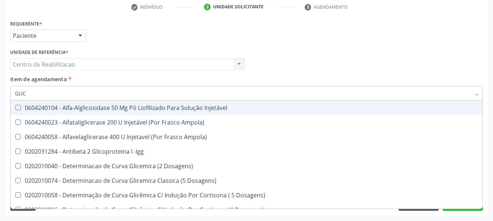
type input "GLICO"
checkbox Dosagens\) "true"
checkbox Glicose "false"
type input "GLICOS"
checkbox Ampola\) "true"
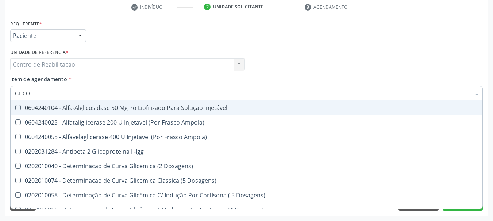
checkbox Dosagens\) "false"
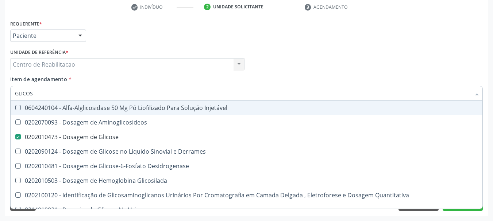
type input "GLICOSI"
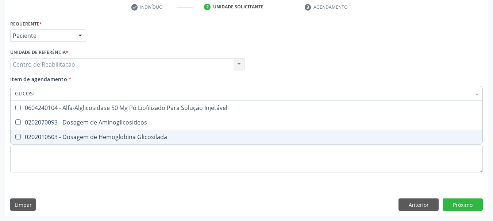
click at [99, 134] on div "0202010503 - Dosagem de Hemoglobina Glicosilada" at bounding box center [246, 137] width 463 height 6
checkbox Glicosilada "true"
type input "HEMOG"
checkbox Glicosilada "false"
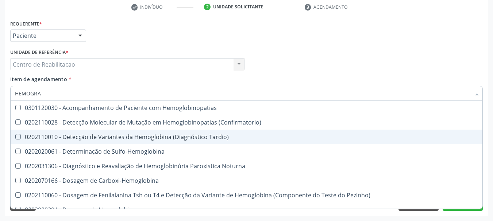
type input "HEMOGRAM"
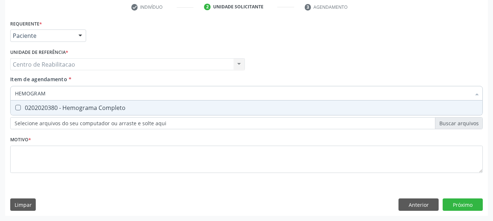
click at [137, 111] on div "0202020380 - Hemograma Completo" at bounding box center [246, 108] width 463 height 6
checkbox Completo "true"
type input "UREI"
checkbox Completo "false"
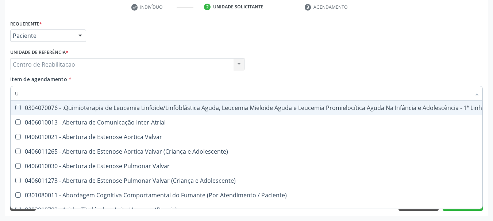
type input "UR"
checkbox Níveis "true"
checkbox Nível "true"
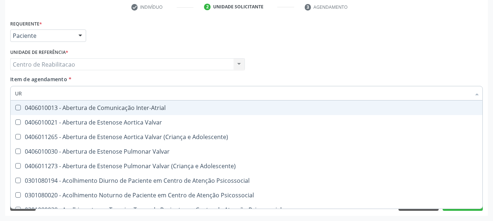
type input "URI"
checkbox B "true"
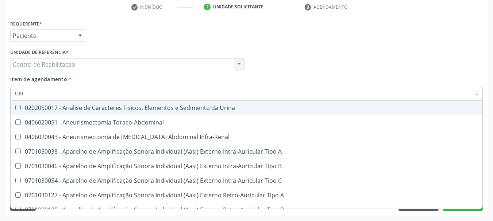
type input "URIN"
checkbox Urico "false"
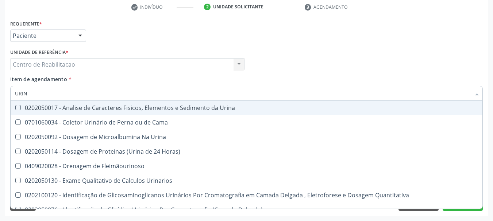
type input "URINA"
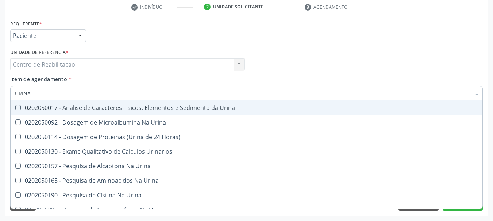
click at [137, 111] on div "0202050017 - Analise de Caracteres Fisicos, Elementos e Sedimento da Urina" at bounding box center [246, 108] width 463 height 6
checkbox Urina "true"
checkbox Horas\) "true"
checkbox Urinarios "true"
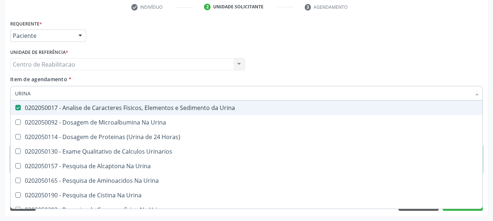
checkbox Urina "true"
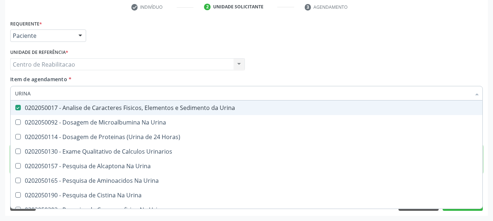
checkbox Urina "true"
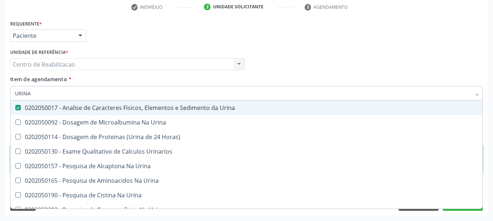
checkbox Urina "true"
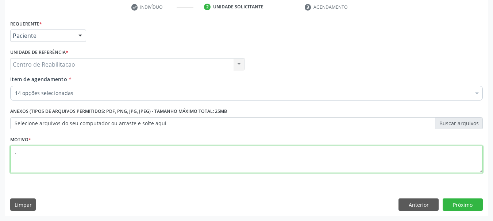
type textarea "."
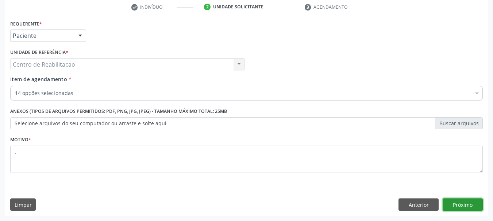
click button "Próximo" at bounding box center [462, 205] width 40 height 12
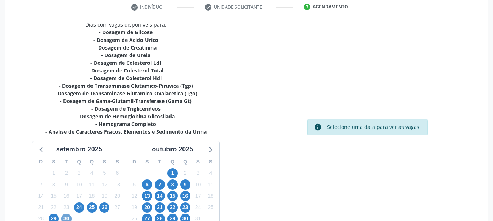
click at [65, 216] on span "30" at bounding box center [66, 219] width 10 height 10
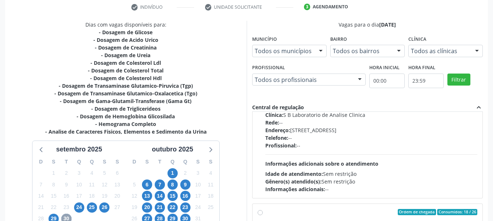
scroll to position [0, 0]
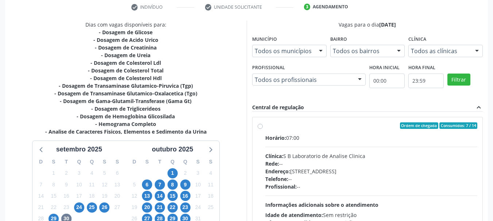
click at [323, 136] on div "Horário: 07:00" at bounding box center [371, 138] width 212 height 8
click at [263, 129] on input "Ordem de chegada Consumidos: 7 / 14 Horário: 07:00 Clínica: S B Laboratorio de …" at bounding box center [259, 126] width 5 height 7
radio input "true"
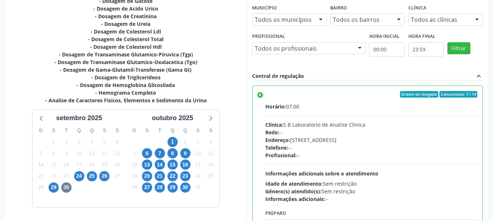
scroll to position [213, 0]
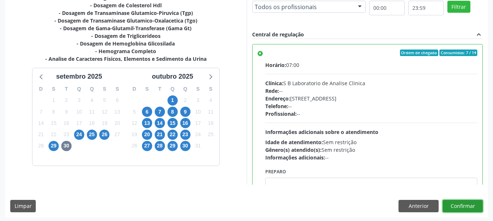
click at [461, 206] on button "Confirmar" at bounding box center [462, 206] width 40 height 12
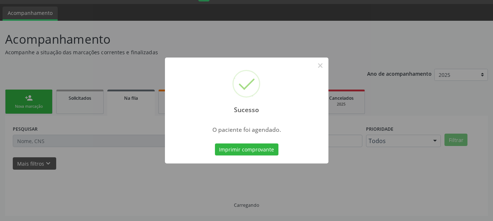
scroll to position [19, 0]
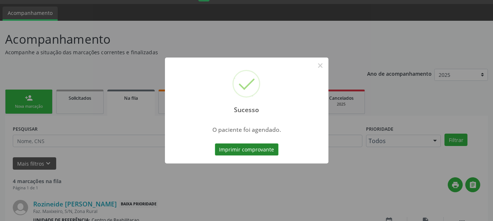
click at [255, 151] on button "Imprimir comprovante" at bounding box center [246, 150] width 63 height 12
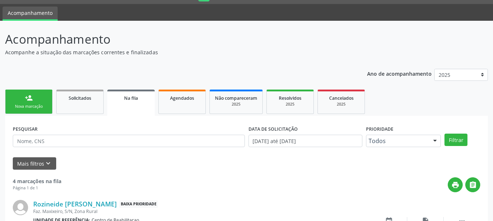
click at [40, 102] on link "person_add Nova marcação" at bounding box center [28, 102] width 47 height 24
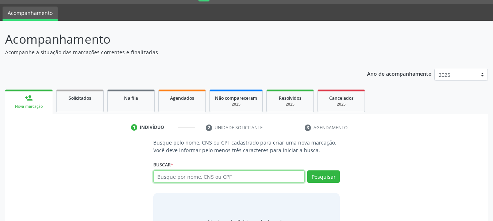
click at [193, 174] on input "text" at bounding box center [229, 177] width 152 height 12
type input "06759940474"
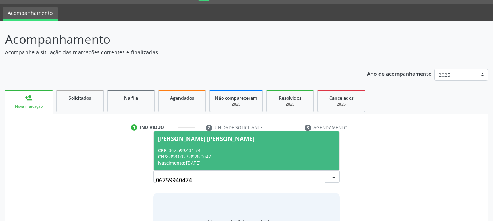
click at [217, 150] on div "CPF: 067.599.404-74" at bounding box center [246, 151] width 177 height 6
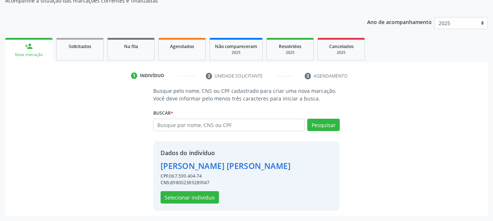
scroll to position [83, 0]
click at [193, 195] on button "Selecionar indivíduo" at bounding box center [189, 197] width 58 height 12
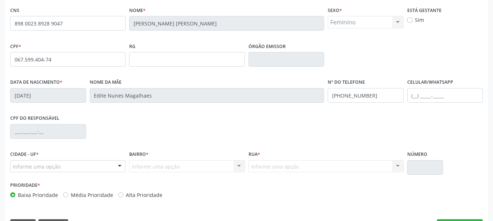
scroll to position [174, 0]
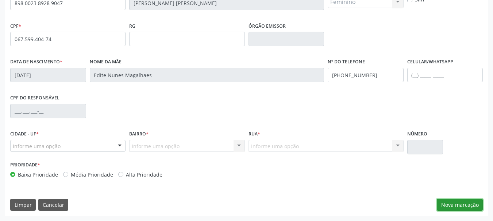
click at [466, 205] on button "Nova marcação" at bounding box center [460, 205] width 46 height 12
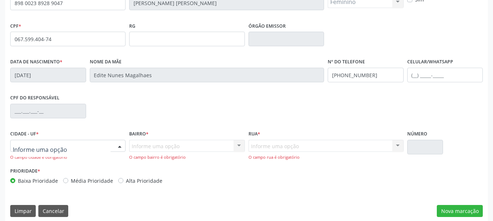
click at [77, 142] on div at bounding box center [67, 146] width 115 height 12
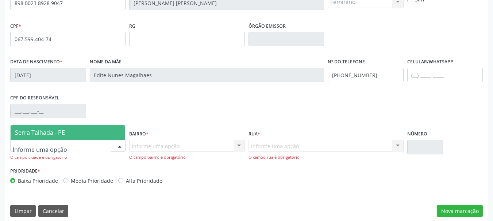
click at [80, 133] on span "Serra Talhada - PE" at bounding box center [68, 132] width 115 height 15
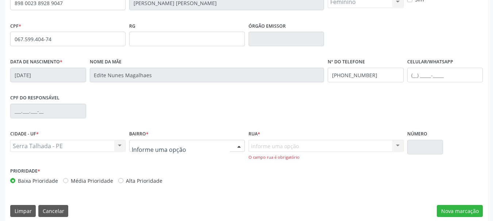
click at [193, 152] on div at bounding box center [186, 146] width 115 height 12
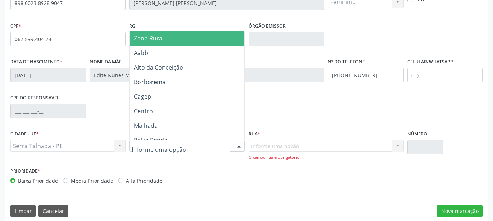
click at [175, 38] on span "Zona Rural" at bounding box center [187, 38] width 117 height 15
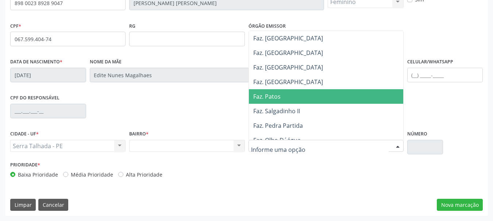
click at [267, 95] on span "Faz. Patos" at bounding box center [266, 97] width 27 height 8
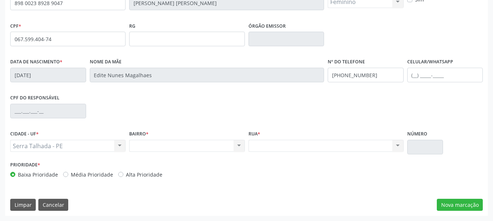
click at [452, 198] on div "CNS 898 0023 8928 9047 Nome * Onadja Rosinery Nunes Magalhaes Vasconcelos Sexo …" at bounding box center [246, 100] width 482 height 232
click at [456, 204] on button "Nova marcação" at bounding box center [460, 205] width 46 height 12
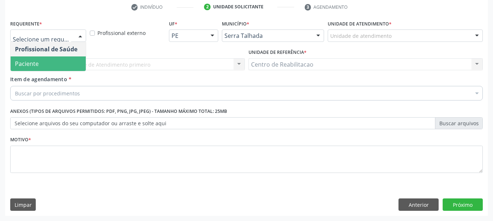
click at [61, 62] on span "Paciente" at bounding box center [48, 64] width 75 height 15
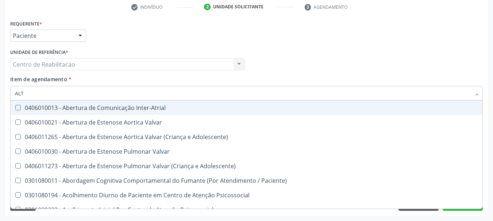
type input "ALTO"
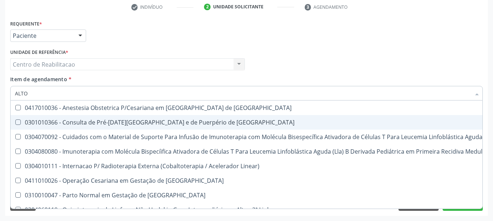
click at [104, 116] on span "0301010366 - Consulta de Pré-[DATE][GEOGRAPHIC_DATA] e de Puerpério de [GEOGRAP…" at bounding box center [390, 122] width 758 height 15
checkbox Risco "true"
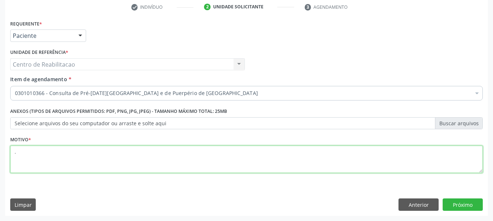
type textarea "."
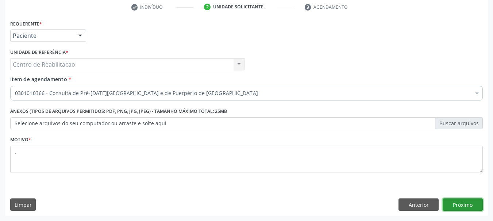
click button "Próximo" at bounding box center [462, 205] width 40 height 12
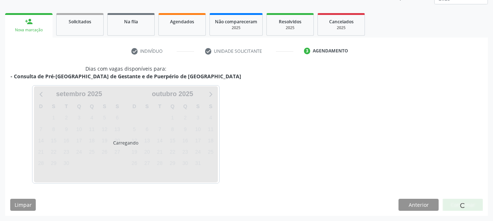
scroll to position [96, 0]
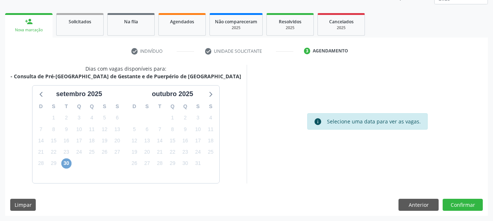
click at [70, 164] on span "30" at bounding box center [66, 164] width 10 height 10
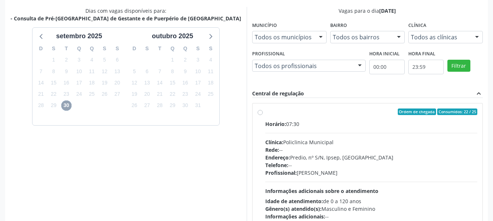
scroll to position [169, 0]
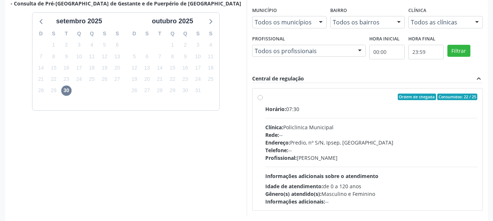
click at [308, 98] on div "Ordem de chegada Consumidos: 22 / 25" at bounding box center [371, 97] width 212 height 7
click at [263, 98] on input "Ordem de chegada Consumidos: 22 / 25 Horário: 07:30 Clínica: Policlinica Munici…" at bounding box center [259, 97] width 5 height 7
radio input "true"
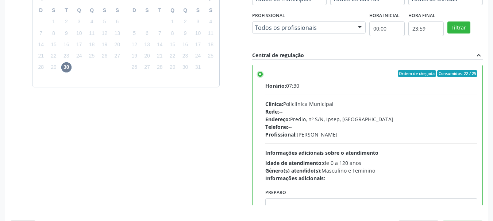
scroll to position [214, 0]
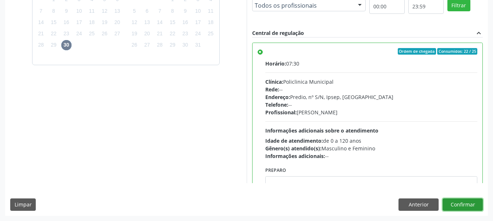
click at [468, 201] on button "Confirmar" at bounding box center [462, 205] width 40 height 12
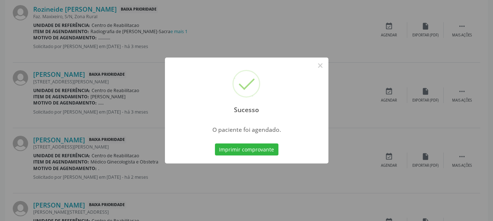
scroll to position [19, 0]
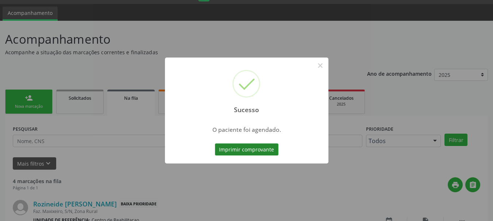
click at [264, 152] on button "Imprimir comprovante" at bounding box center [246, 150] width 63 height 12
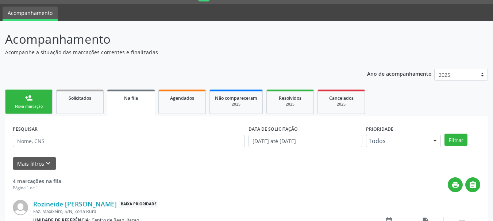
click at [36, 105] on div "Nova marcação" at bounding box center [29, 106] width 36 height 5
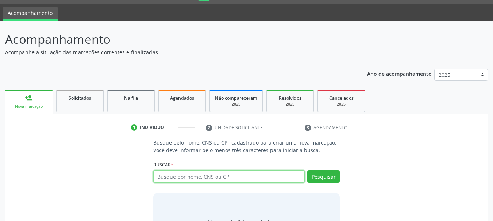
click at [174, 178] on input "text" at bounding box center [229, 177] width 152 height 12
paste input "700 0040 7869 6907"
type input "700 0040 7869 6907"
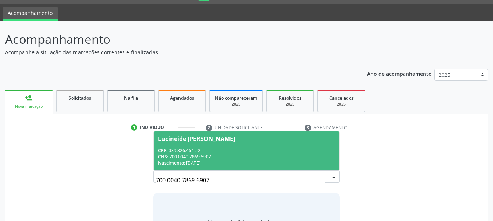
click at [199, 154] on div "CNS: 700 0040 7869 6907" at bounding box center [246, 157] width 177 height 6
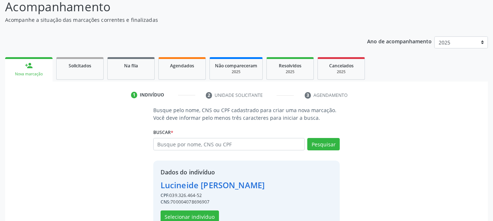
scroll to position [71, 0]
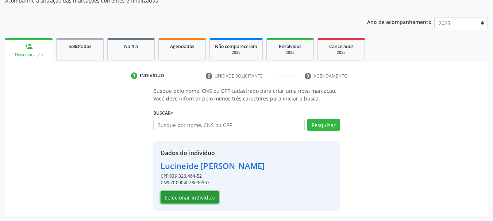
click at [202, 198] on button "Selecionar indivíduo" at bounding box center [189, 197] width 58 height 12
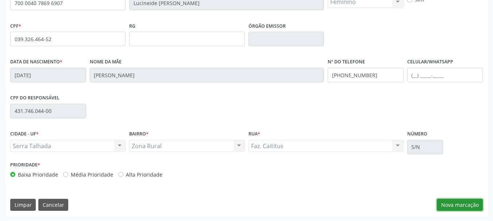
click at [469, 208] on button "Nova marcação" at bounding box center [460, 205] width 46 height 12
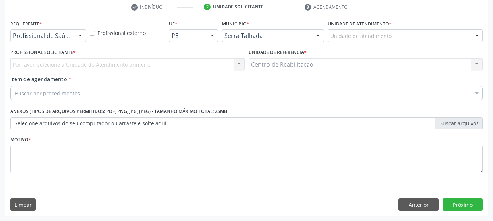
scroll to position [140, 0]
click at [52, 41] on div "Profissional de Saúde" at bounding box center [48, 36] width 76 height 12
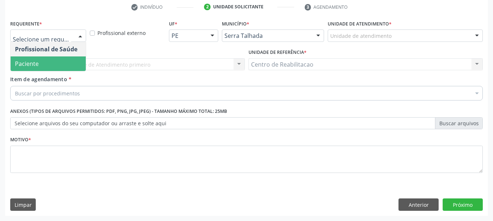
click at [58, 63] on span "Paciente" at bounding box center [48, 64] width 75 height 15
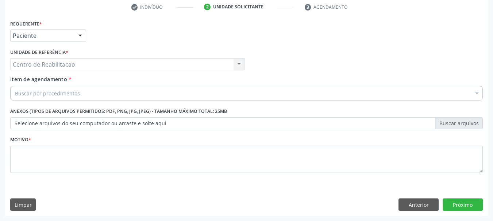
click at [81, 91] on div "Buscar por procedimentos" at bounding box center [246, 93] width 472 height 15
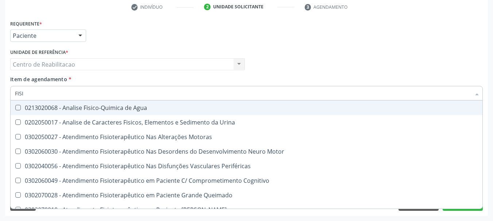
type input "FISIO"
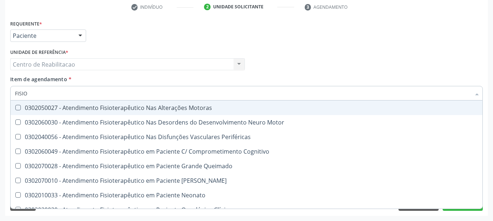
click at [124, 109] on div "0302050027 - Atendimento Fisioterapêutico Nas Alterações Motoras" at bounding box center [276, 108] width 522 height 6
checkbox Motoras "true"
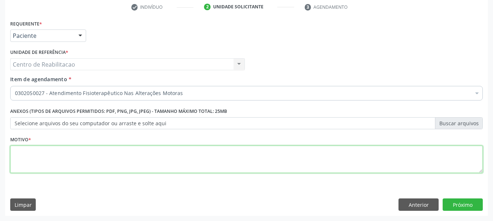
type textarea "."
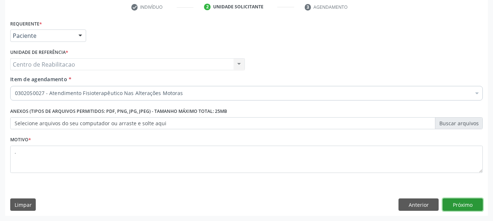
click button "Próximo" at bounding box center [462, 205] width 40 height 12
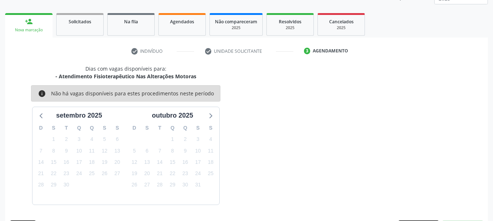
scroll to position [117, 0]
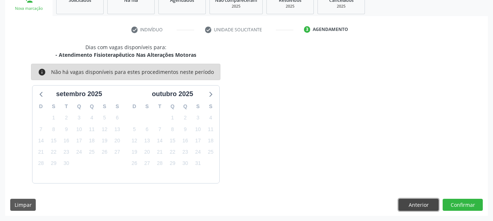
click at [410, 205] on button "Anterior" at bounding box center [418, 205] width 40 height 12
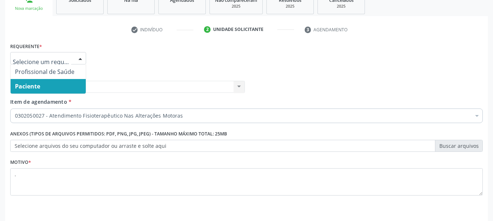
click at [58, 86] on span "Paciente" at bounding box center [48, 86] width 75 height 15
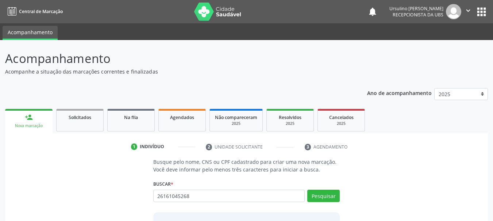
type input "26161045268"
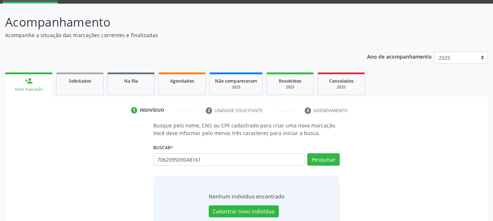
type input "706209509048161"
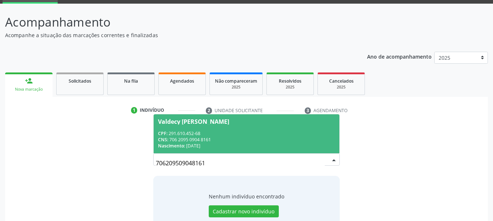
click at [229, 117] on span "Valdecy Migueis Lima CPF: 291.610.452-68 CNS: 706 2095 0904 8161 Nascimento: 24…" at bounding box center [247, 134] width 186 height 39
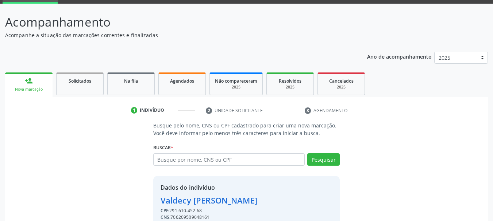
scroll to position [71, 0]
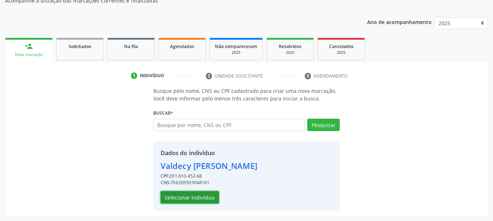
click at [205, 194] on button "Selecionar indivíduo" at bounding box center [189, 197] width 58 height 12
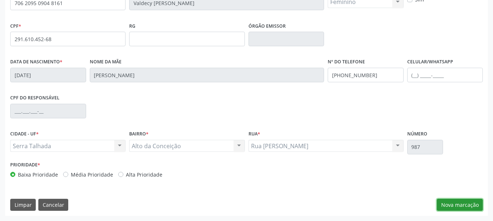
click at [460, 200] on button "Nova marcação" at bounding box center [460, 205] width 46 height 12
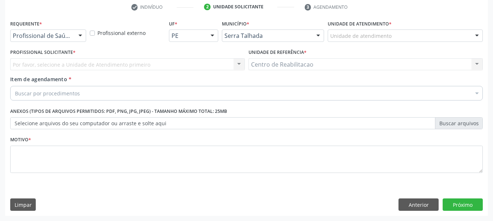
scroll to position [140, 0]
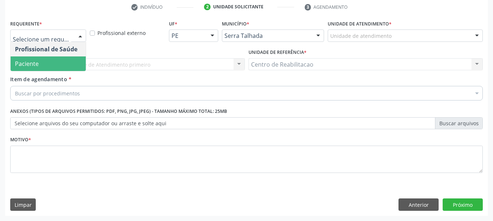
click at [52, 61] on span "Paciente" at bounding box center [48, 64] width 75 height 15
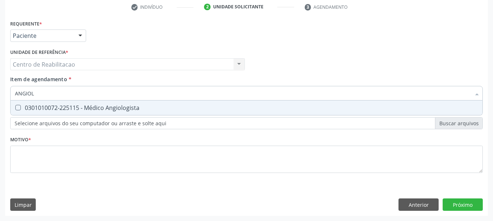
type input "ANGIOLO"
click at [85, 111] on div "0301010072-225115 - Médico Angiologista" at bounding box center [246, 108] width 463 height 6
checkbox Angiologista "true"
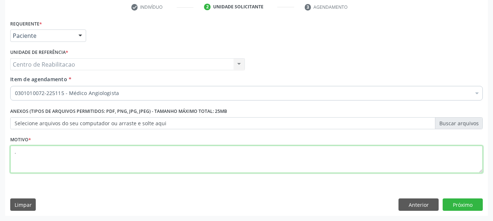
type textarea "."
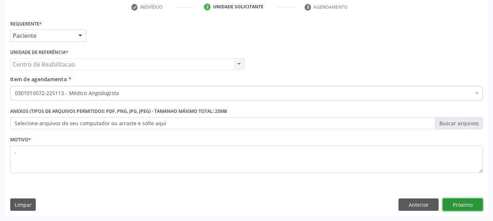
click button "Próximo" at bounding box center [462, 205] width 40 height 12
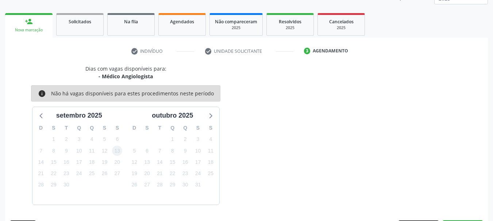
scroll to position [117, 0]
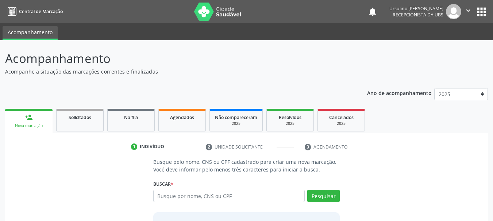
click at [201, 203] on div "Busque por nome, CNS ou CPF Nenhum resultado encontrado para: " " Digite nome, …" at bounding box center [246, 199] width 187 height 18
click at [192, 196] on input "text" at bounding box center [229, 196] width 152 height 12
type input "898006220972483"
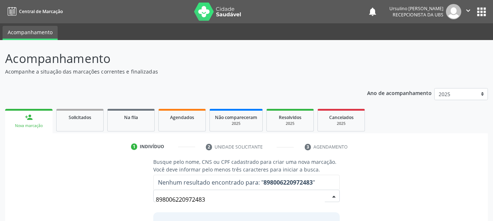
click at [225, 199] on input "898006220972483" at bounding box center [240, 200] width 169 height 15
click at [224, 198] on input "898006220972483" at bounding box center [240, 200] width 169 height 15
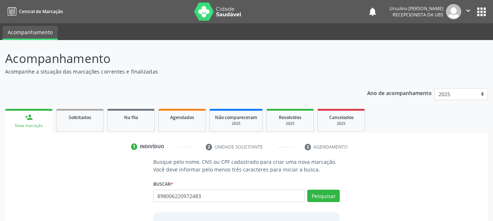
type input "898006220972483"
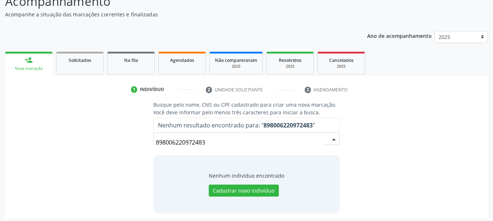
scroll to position [60, 0]
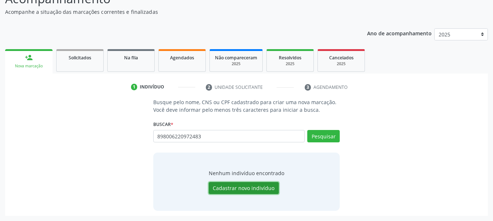
click at [235, 185] on button "Cadastrar novo indivíduo" at bounding box center [244, 188] width 70 height 12
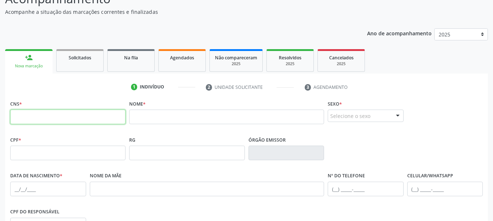
click at [65, 113] on input "text" at bounding box center [67, 117] width 115 height 15
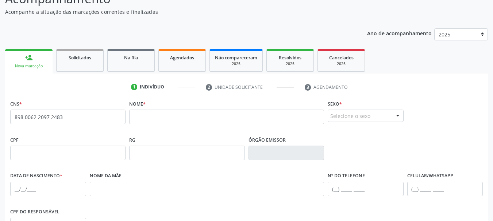
type input "898 0062 2097 2483"
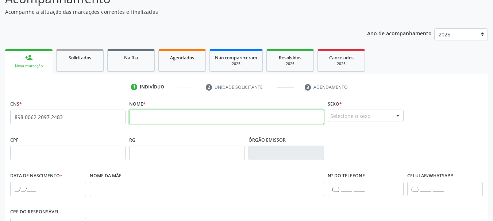
click at [144, 118] on input "text" at bounding box center [226, 117] width 195 height 15
type input "[PERSON_NAME]"
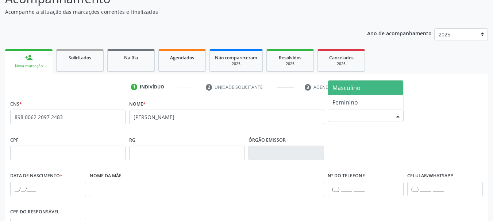
click at [359, 89] on span "Masculino" at bounding box center [346, 88] width 28 height 8
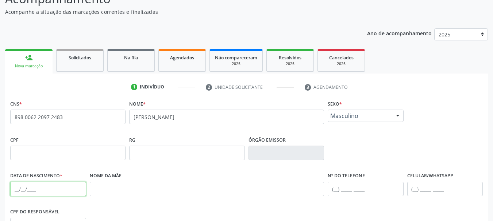
click at [23, 186] on input "text" at bounding box center [48, 189] width 76 height 15
type input "[DATE]"
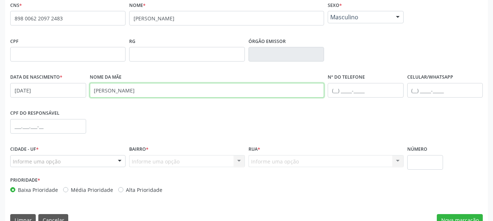
scroll to position [169, 0]
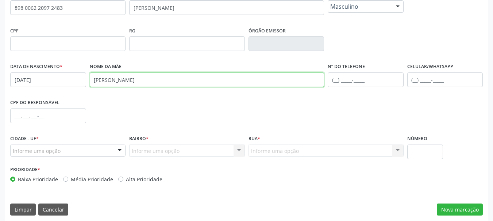
type input "[PERSON_NAME]"
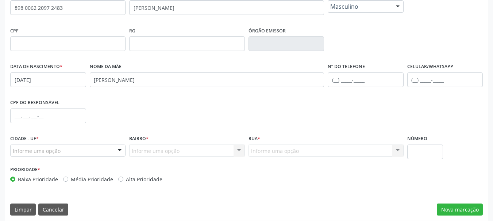
click at [63, 151] on div "Informe uma opção" at bounding box center [67, 151] width 115 height 12
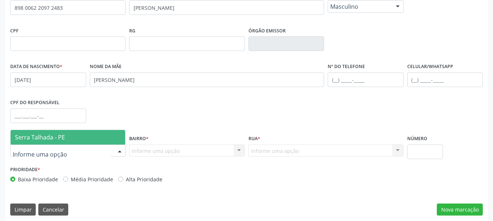
click at [58, 135] on span "Serra Talhada - PE" at bounding box center [40, 137] width 50 height 8
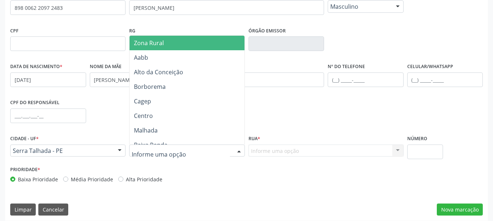
click at [165, 41] on span "Zona Rural" at bounding box center [187, 43] width 117 height 15
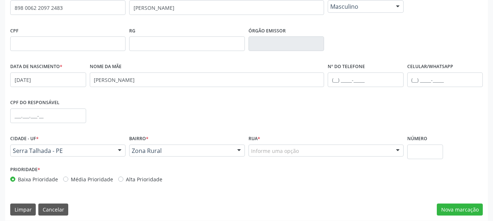
click at [299, 152] on div "Informe uma opção" at bounding box center [325, 151] width 155 height 12
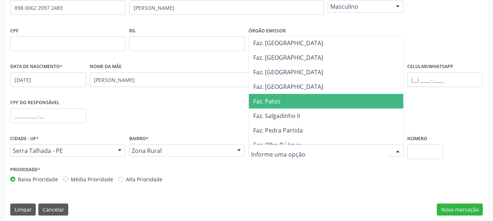
click at [292, 104] on span "Faz. Patos" at bounding box center [328, 101] width 158 height 15
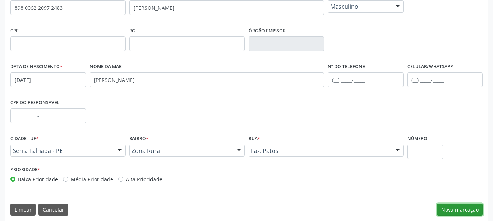
click at [459, 213] on button "Nova marcação" at bounding box center [460, 210] width 46 height 12
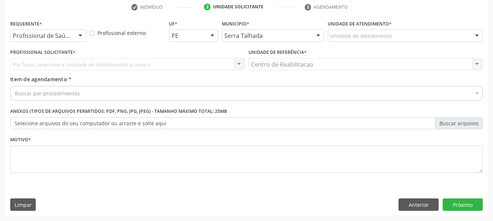
scroll to position [140, 0]
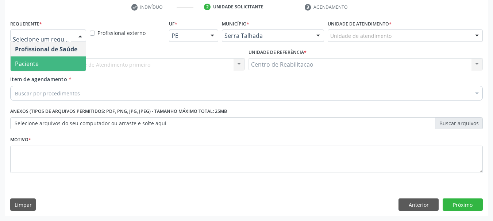
click at [46, 60] on span "Paciente" at bounding box center [48, 64] width 75 height 15
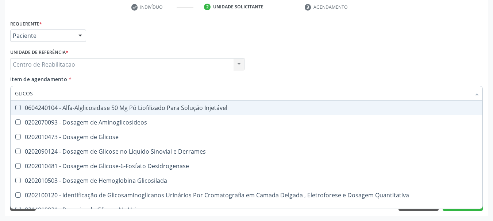
type input "GLICOSE"
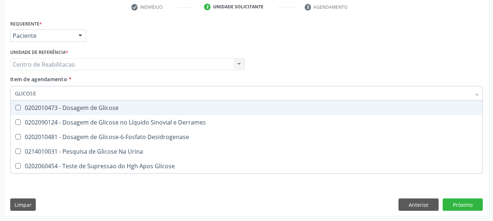
click at [100, 107] on div "0202010473 - Dosagem de Glicose" at bounding box center [246, 108] width 463 height 6
checkbox Glicose "true"
type input "C"
checkbox Glicose "false"
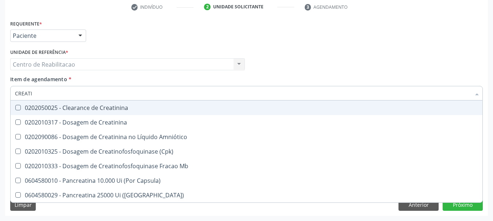
type input "CREATIN"
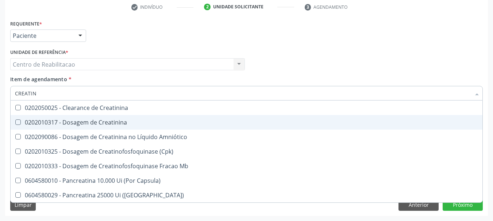
click at [101, 120] on div "0202010317 - Dosagem de Creatinina" at bounding box center [246, 123] width 463 height 6
checkbox Creatinina "true"
type input "UREIA"
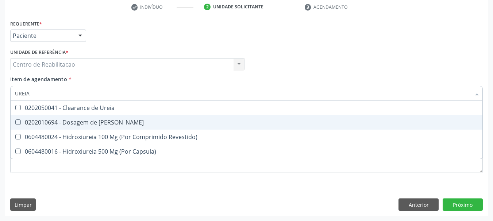
click at [101, 120] on div "0202010694 - Dosagem de [PERSON_NAME]" at bounding box center [246, 123] width 463 height 6
checkbox Ureia "true"
type input "COLE"
checkbox Ureia "false"
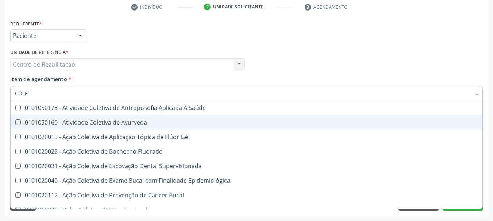
type input "COLES"
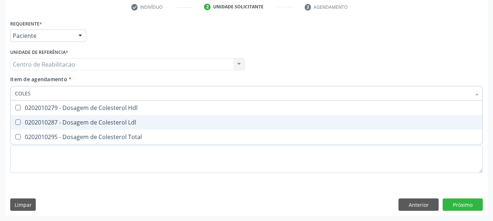
click at [102, 120] on div "0202010287 - Dosagem de Colesterol Ldl" at bounding box center [246, 123] width 463 height 6
checkbox Ldl "true"
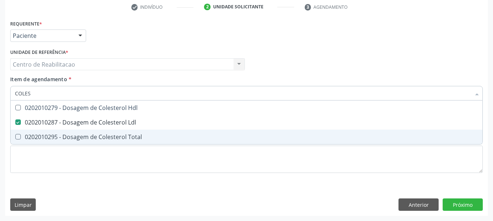
click at [106, 137] on div "0202010295 - Dosagem de Colesterol Total" at bounding box center [246, 137] width 463 height 6
checkbox Total "true"
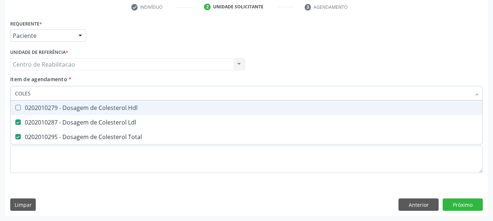
click at [117, 109] on div "0202010279 - Dosagem de Colesterol Hdl" at bounding box center [246, 108] width 463 height 6
checkbox Hdl "true"
type input "TG"
checkbox Hdl "false"
checkbox Ldl "false"
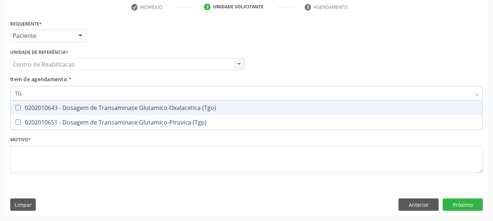
click at [117, 109] on div "0202010643 - Dosagem de Transaminase Glutamico-Oxalacetica (Tgo)" at bounding box center [246, 108] width 463 height 6
checkbox \(Tgo\) "true"
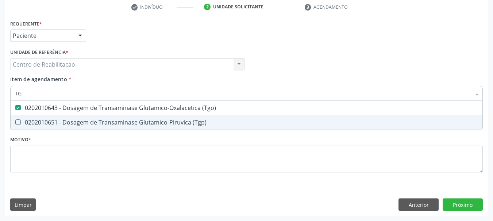
click at [115, 117] on span "0202010651 - Dosagem de Transaminase Glutamico-Piruvica (Tgp)" at bounding box center [247, 122] width 472 height 15
checkbox \(Tgp\) "true"
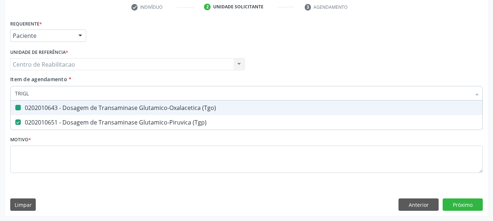
type input "TRIGLI"
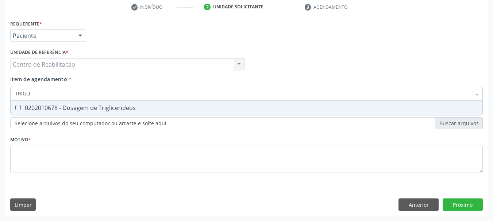
click at [115, 110] on div "0202010678 - Dosagem de Triglicerideos" at bounding box center [246, 108] width 463 height 6
checkbox Triglicerideos "true"
type input "HEMO"
checkbox Triglicerideos "false"
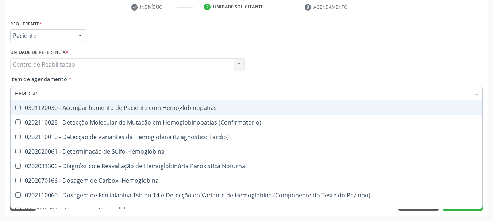
type input "HEMOGRA"
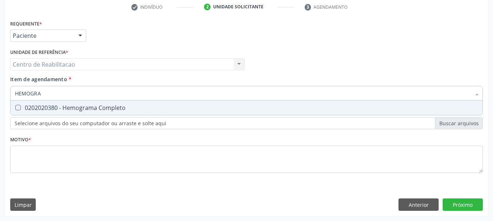
click at [115, 110] on div "0202020380 - Hemograma Completo" at bounding box center [246, 108] width 463 height 6
checkbox Completo "true"
type input "URI"
checkbox Completo "false"
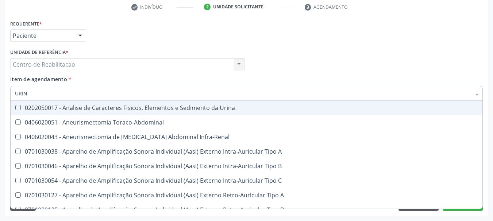
type input "URINA"
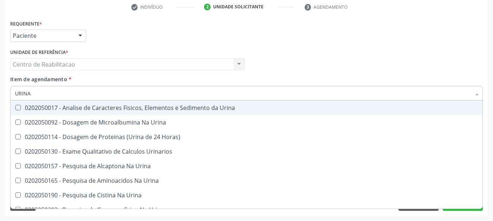
click at [115, 110] on div "0202050017 - Analise de Caracteres Fisicos, Elementos e Sedimento da Urina" at bounding box center [246, 108] width 463 height 6
checkbox Urina "true"
type input "12"
checkbox Urina "false"
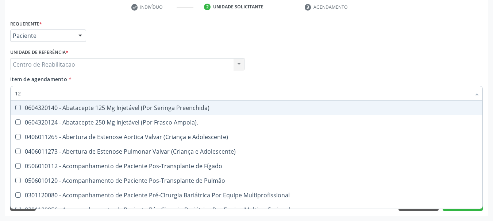
type input "127"
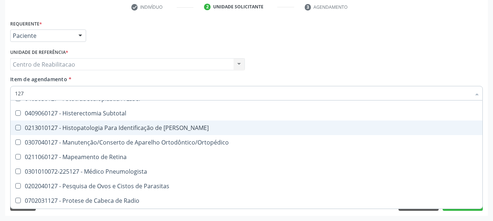
scroll to position [109, 0]
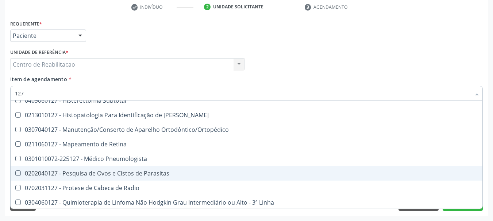
click at [152, 171] on div "0202040127 - Pesquisa de Ovos e Cistos de Parasitas" at bounding box center [246, 174] width 463 height 6
checkbox Parasitas "true"
type textarea "."
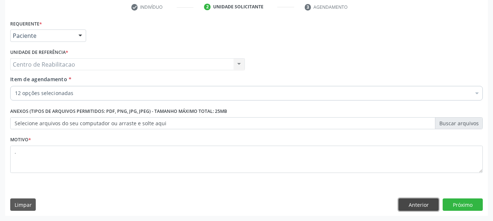
scroll to position [0, 0]
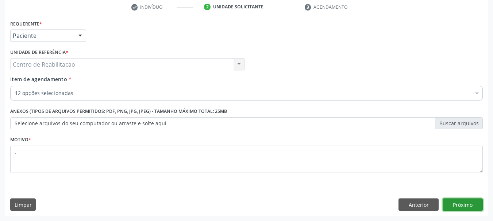
click button "Próximo" at bounding box center [462, 205] width 40 height 12
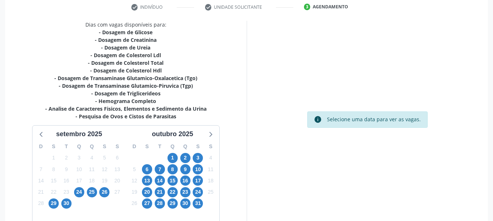
click at [85, 194] on div "25" at bounding box center [91, 192] width 13 height 11
click at [81, 195] on span "24" at bounding box center [79, 192] width 10 height 10
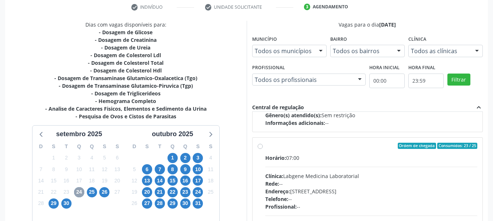
scroll to position [109, 0]
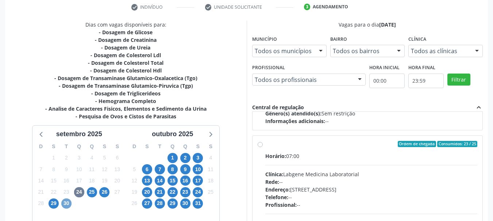
click at [65, 204] on span "30" at bounding box center [66, 204] width 10 height 10
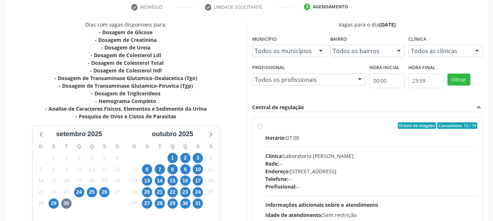
click at [328, 136] on div "Horário: 07:00" at bounding box center [371, 138] width 212 height 8
click at [263, 129] on input "Ordem de chegada Consumidos: 12 / 14 Horário: 07:00 Clínica: Laboratorio Jose P…" at bounding box center [259, 126] width 5 height 7
radio input "true"
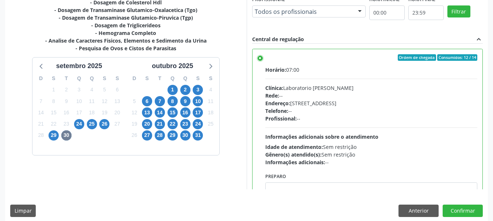
scroll to position [214, 0]
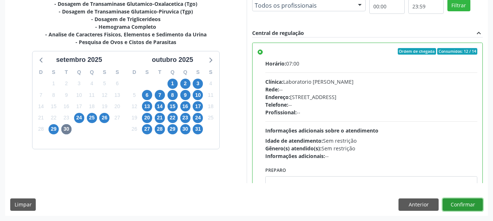
click at [474, 207] on button "Confirmar" at bounding box center [462, 205] width 40 height 12
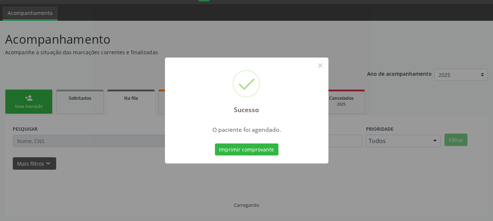
scroll to position [19, 0]
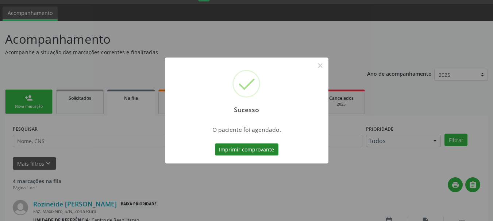
click at [236, 147] on button "Imprimir comprovante" at bounding box center [246, 150] width 63 height 12
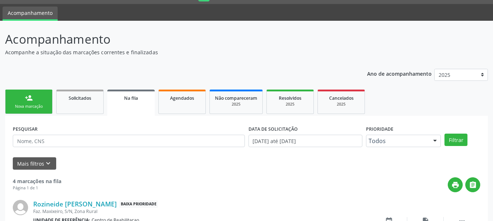
click at [35, 106] on div "Nova marcação" at bounding box center [29, 106] width 36 height 5
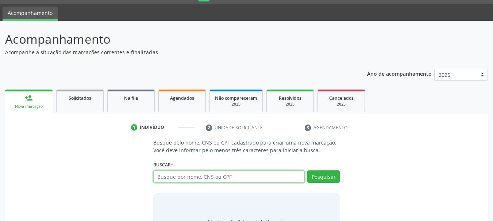
click at [164, 178] on input "text" at bounding box center [229, 177] width 152 height 12
type input "12258540402"
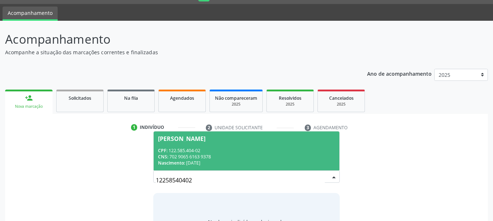
click at [204, 147] on span "Maiara Ferreira da Silva CPF: 122.585.404-02 CNS: 702 9065 6163 9378 Nascimento…" at bounding box center [247, 151] width 186 height 39
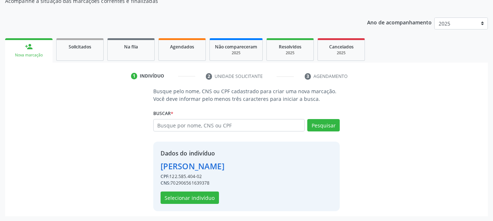
scroll to position [71, 0]
click at [192, 199] on button "Selecionar indivíduo" at bounding box center [189, 197] width 58 height 12
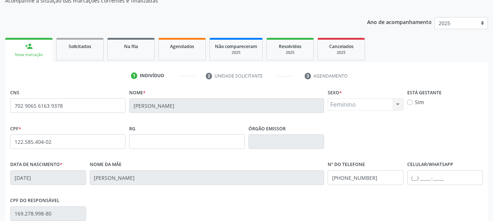
click at [194, 197] on div "CPF do responsável 169.278.998-80" at bounding box center [246, 213] width 476 height 36
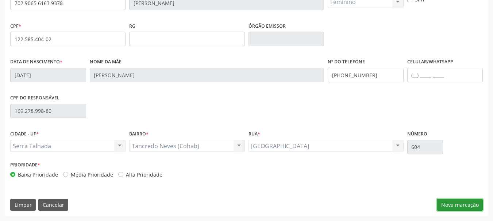
click at [454, 204] on button "Nova marcação" at bounding box center [460, 205] width 46 height 12
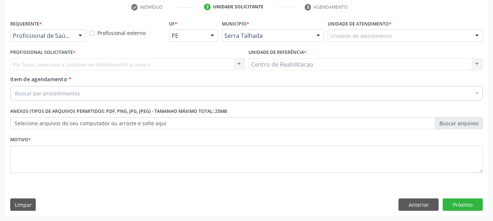
click at [29, 28] on label "Requerente *" at bounding box center [26, 23] width 32 height 11
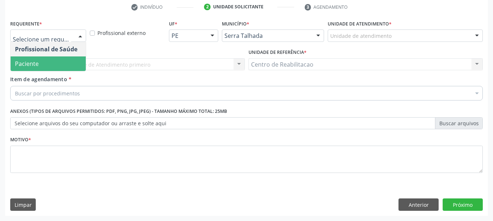
click at [51, 64] on span "Paciente" at bounding box center [48, 64] width 75 height 15
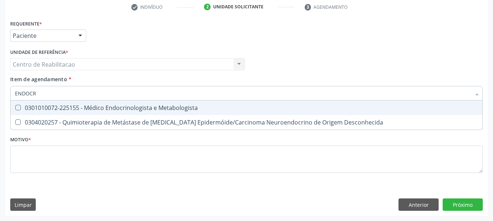
type input "ENDOCRI"
click at [77, 106] on div "0301010072-225155 - Médico Endocrinologista e Metabologista" at bounding box center [246, 108] width 463 height 6
checkbox Metabologista "true"
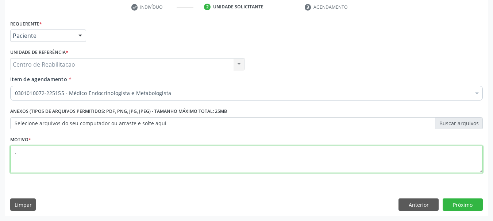
type textarea "."
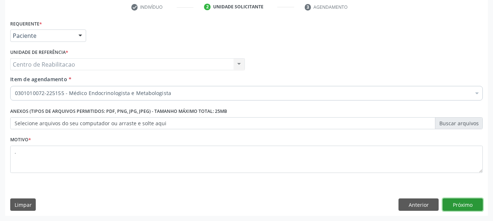
click button "Próximo" at bounding box center [462, 205] width 40 height 12
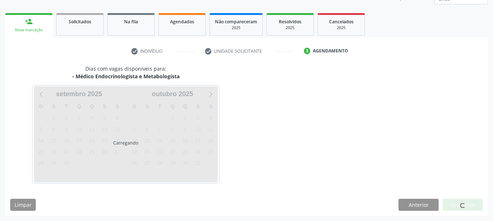
scroll to position [96, 0]
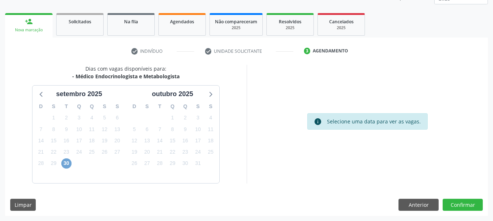
click at [66, 164] on span "30" at bounding box center [66, 164] width 10 height 10
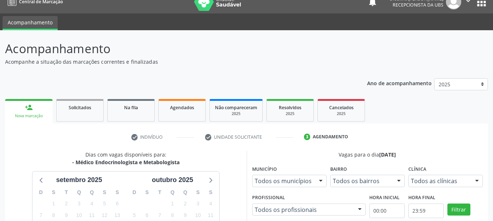
scroll to position [0, 0]
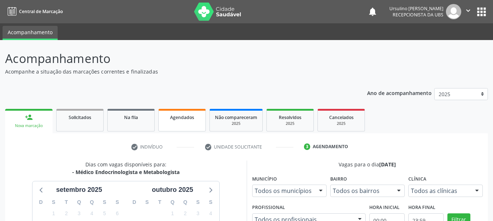
click at [183, 119] on span "Agendados" at bounding box center [182, 118] width 24 height 6
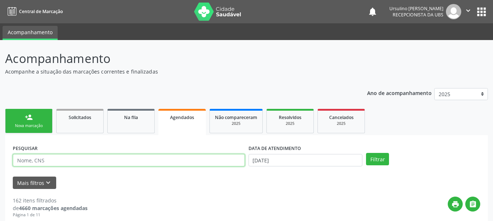
click at [137, 159] on input "text" at bounding box center [129, 160] width 232 height 12
click at [101, 161] on input "text" at bounding box center [129, 160] width 232 height 12
type input "ANALIA"
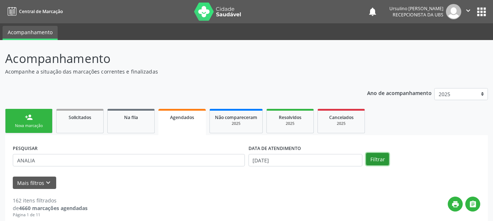
click at [385, 162] on button "Filtrar" at bounding box center [377, 159] width 23 height 12
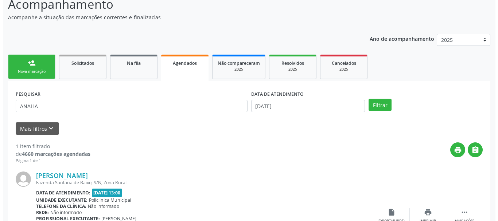
scroll to position [115, 0]
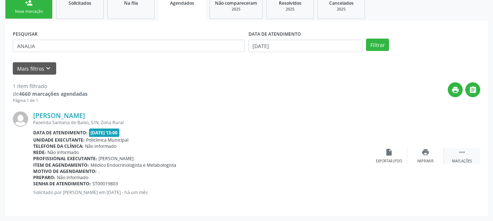
click at [464, 155] on icon "" at bounding box center [462, 152] width 8 height 8
click at [389, 149] on icon "cancel" at bounding box center [389, 152] width 8 height 8
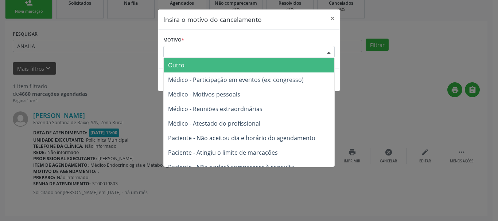
click at [278, 50] on div "Escolha o motivo" at bounding box center [248, 52] width 171 height 12
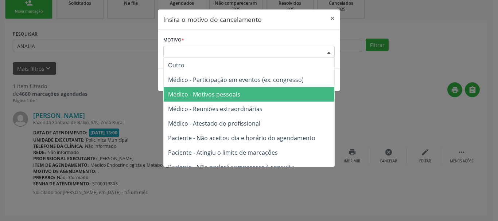
click at [266, 90] on span "Médico - Motivos pessoais" at bounding box center [249, 94] width 171 height 15
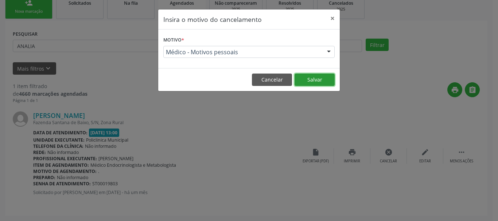
click at [332, 78] on button "Salvar" at bounding box center [315, 80] width 40 height 12
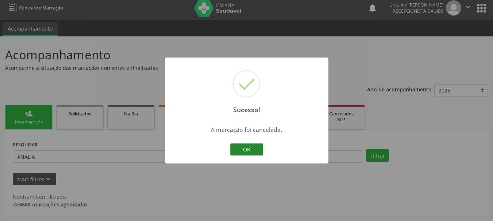
scroll to position [4, 0]
click at [245, 151] on button "OK" at bounding box center [246, 150] width 33 height 12
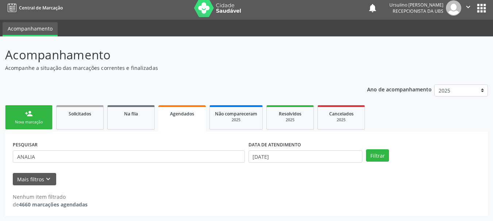
click at [31, 110] on div "person_add" at bounding box center [29, 114] width 8 height 8
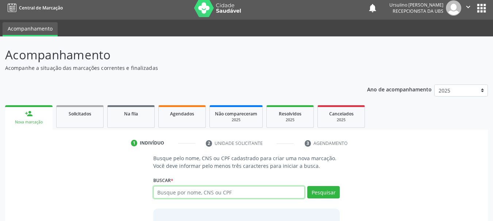
click at [225, 190] on input "text" at bounding box center [229, 192] width 152 height 12
type input "12258540402"
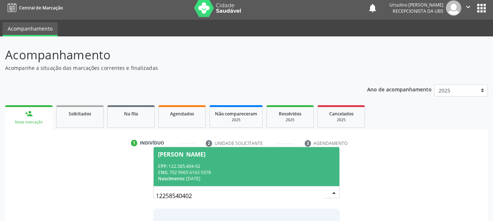
click at [205, 156] on div "Maiara Ferreira da Silva" at bounding box center [181, 155] width 47 height 6
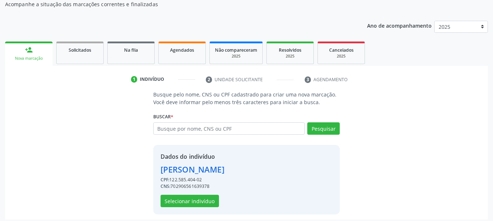
scroll to position [71, 0]
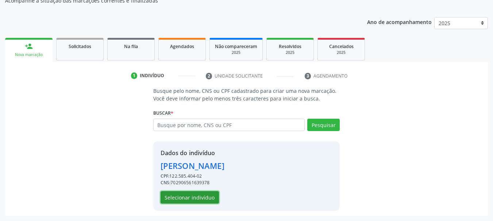
click at [195, 195] on button "Selecionar indivíduo" at bounding box center [189, 197] width 58 height 12
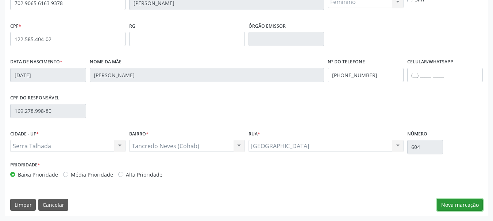
click at [454, 201] on button "Nova marcação" at bounding box center [460, 205] width 46 height 12
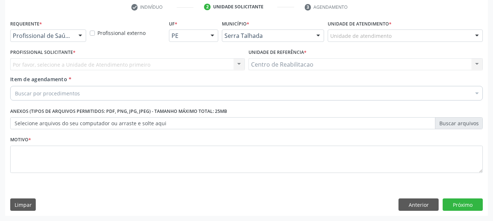
scroll to position [140, 0]
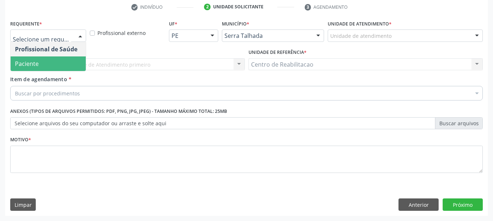
click at [39, 61] on span "Paciente" at bounding box center [48, 64] width 75 height 15
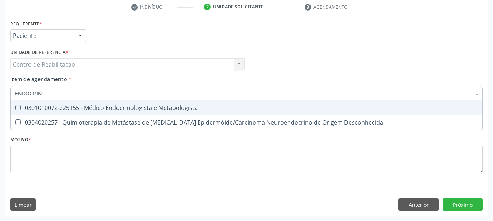
type input "ENDOCRINO"
click at [103, 105] on div "0301010072-225155 - Médico Endocrinologista e Metabologista" at bounding box center [246, 108] width 463 height 6
checkbox Metabologista "true"
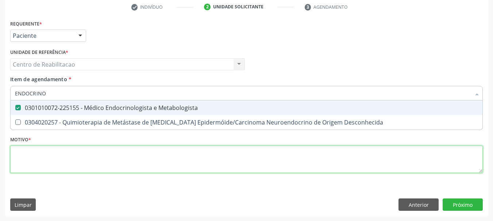
checkbox Desconhecida "true"
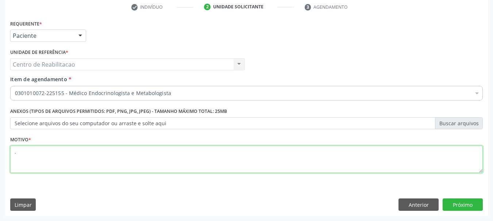
type textarea "."
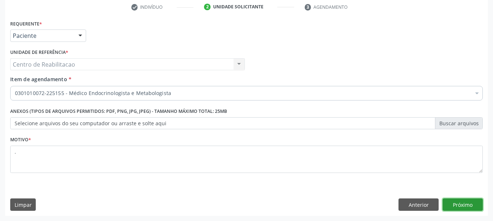
click button "Próximo" at bounding box center [462, 205] width 40 height 12
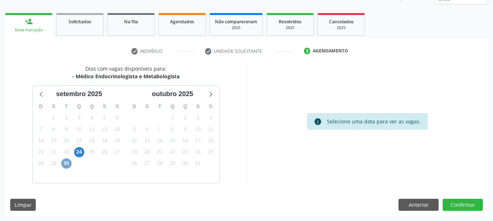
click at [66, 163] on span "30" at bounding box center [66, 164] width 10 height 10
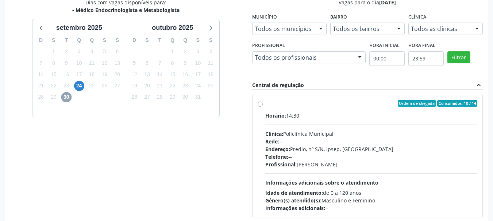
scroll to position [169, 0]
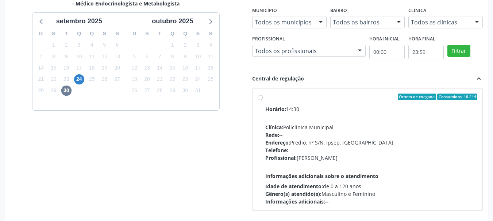
click at [364, 105] on label "Ordem de chegada Consumidos: 10 / 14 Horário: 14:30 Clínica: Policlinica Munici…" at bounding box center [371, 150] width 212 height 112
click at [263, 100] on input "Ordem de chegada Consumidos: 10 / 14 Horário: 14:30 Clínica: Policlinica Munici…" at bounding box center [259, 97] width 5 height 7
radio input "true"
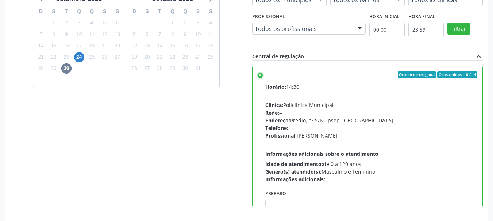
scroll to position [214, 0]
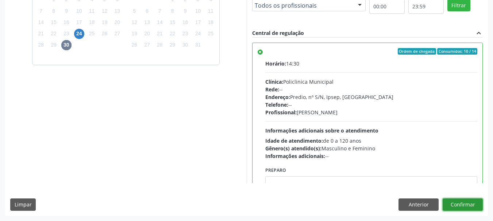
click at [454, 208] on button "Confirmar" at bounding box center [462, 205] width 40 height 12
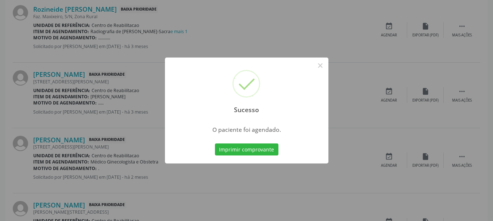
scroll to position [19, 0]
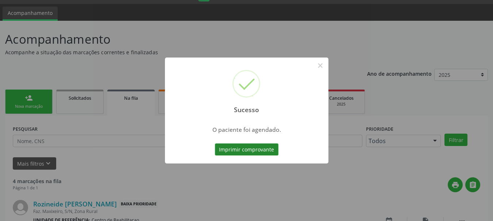
click at [265, 150] on button "Imprimir comprovante" at bounding box center [246, 150] width 63 height 12
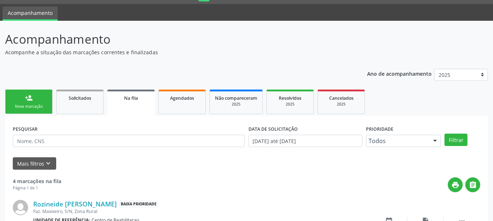
click at [36, 98] on link "person_add Nova marcação" at bounding box center [28, 102] width 47 height 24
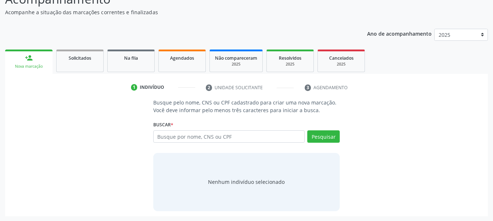
scroll to position [60, 0]
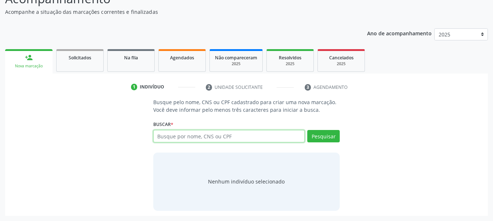
click at [205, 136] on input "text" at bounding box center [229, 136] width 152 height 12
type input "ARLINDA LUZIA DE SOUZA"
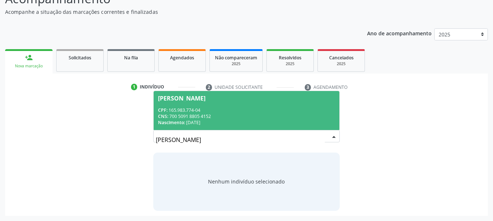
click at [228, 93] on span "Arlinda Luzia de Souza CPF: 165.983.774-04 CNS: 700 5091 8805 4152 Nascimento: …" at bounding box center [247, 110] width 186 height 39
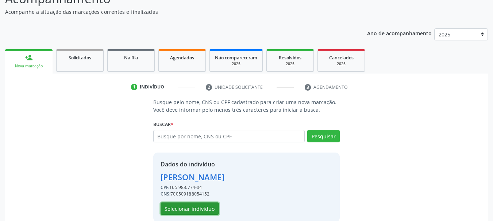
click at [204, 208] on button "Selecionar indivíduo" at bounding box center [189, 209] width 58 height 12
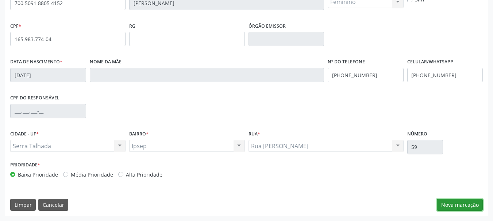
click at [453, 204] on button "Nova marcação" at bounding box center [460, 205] width 46 height 12
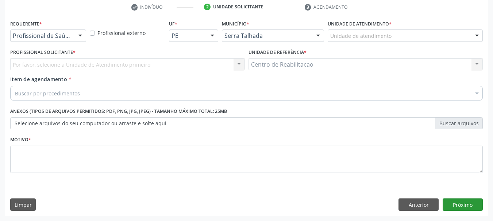
scroll to position [140, 0]
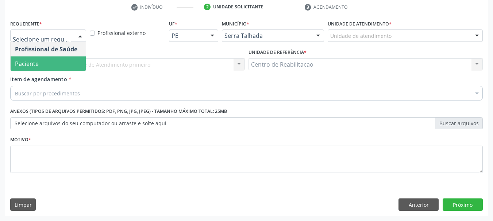
click at [46, 62] on span "Paciente" at bounding box center [48, 64] width 75 height 15
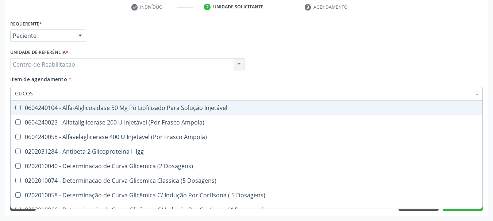
type input "GLICOSI"
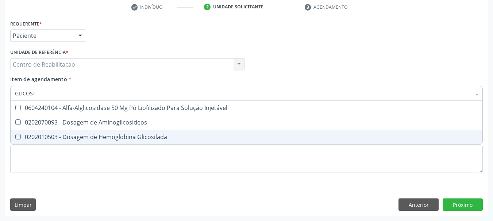
click at [155, 137] on div "0202010503 - Dosagem de Hemoglobina Glicosilada" at bounding box center [246, 137] width 463 height 6
checkbox Glicosilada "true"
type input "GLICOSI"
checkbox Aminoglicosideos "true"
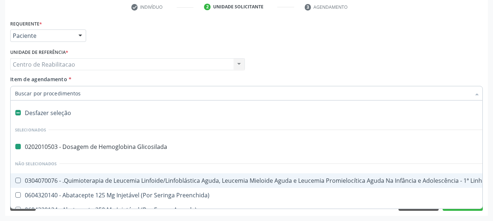
type input "T"
checkbox Glicosilada "false"
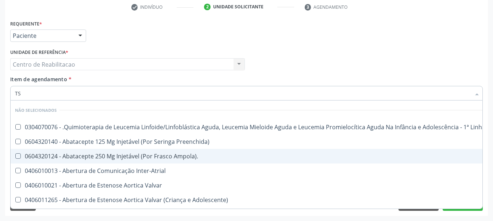
type input "TSH"
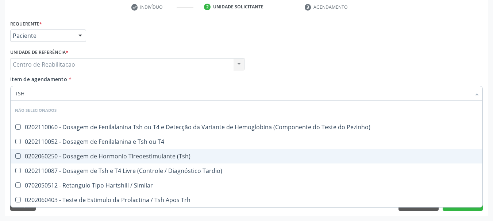
click at [180, 154] on div "0202060250 - Dosagem de Hormonio Tireoestimulante (Tsh)" at bounding box center [246, 157] width 463 height 6
checkbox \(Tsh\) "true"
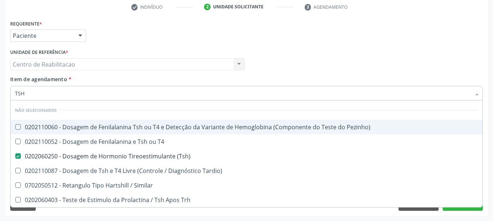
click at [159, 80] on div "Item de agendamento * TSH Desfazer seleção Não selecionados 0202110060 - Dosage…" at bounding box center [246, 86] width 472 height 23
checkbox Pezinho\) "true"
checkbox T4 "true"
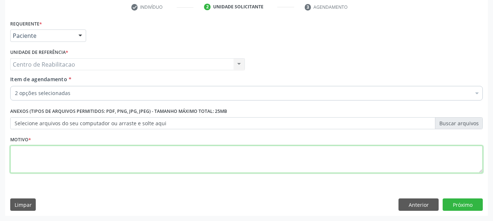
click at [52, 158] on textarea at bounding box center [246, 160] width 472 height 28
type textarea "."
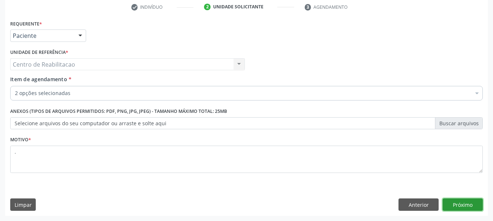
click button "Próximo" at bounding box center [462, 205] width 40 height 12
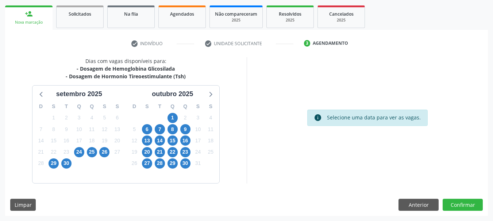
click at [61, 166] on div "30" at bounding box center [66, 163] width 10 height 11
click at [65, 166] on span "30" at bounding box center [66, 164] width 10 height 10
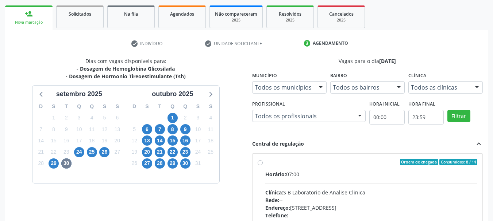
click at [304, 165] on div "Ordem de chegada Consumidos: 8 / 14" at bounding box center [371, 162] width 212 height 7
click at [263, 165] on input "Ordem de chegada Consumidos: 8 / 14 Horário: 07:00 Clínica: S B Laboratorio de …" at bounding box center [259, 162] width 5 height 7
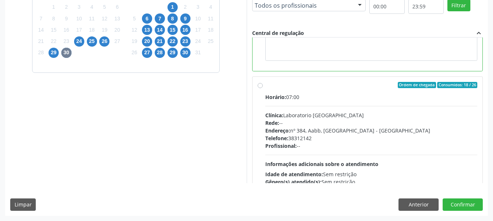
scroll to position [182, 0]
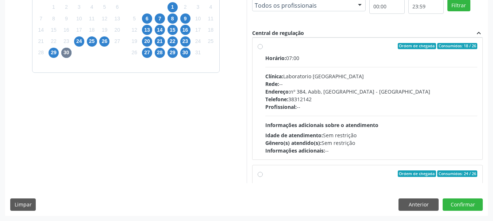
click at [299, 50] on label "Ordem de chegada Consumidos: 18 / 26 Horário: 07:00 Clínica: Laboratorio Sao Fr…" at bounding box center [371, 99] width 212 height 112
click at [263, 50] on input "Ordem de chegada Consumidos: 18 / 26 Horário: 07:00 Clínica: Laboratorio Sao Fr…" at bounding box center [259, 46] width 5 height 7
radio input "false"
radio input "true"
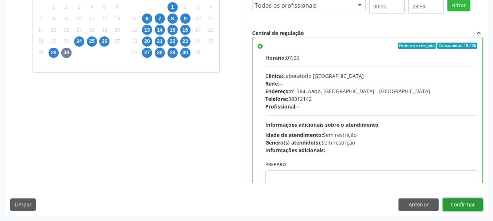
click at [468, 204] on button "Confirmar" at bounding box center [462, 205] width 40 height 12
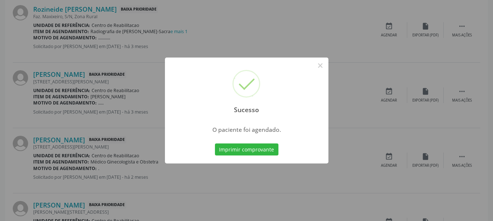
scroll to position [19, 0]
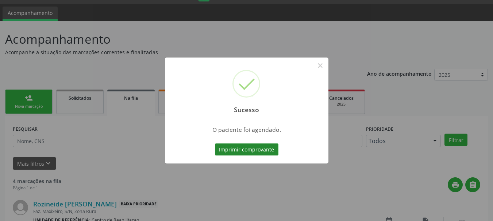
click at [248, 154] on button "Imprimir comprovante" at bounding box center [246, 150] width 63 height 12
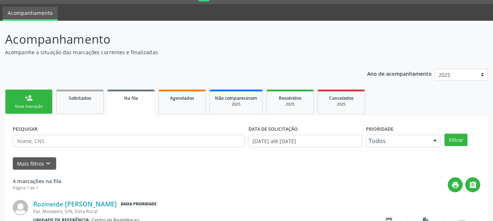
click at [22, 102] on link "person_add Nova marcação" at bounding box center [28, 102] width 47 height 24
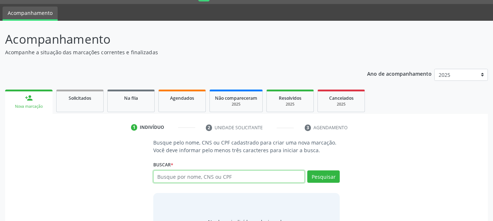
click at [213, 177] on input "text" at bounding box center [229, 177] width 152 height 12
paste input "701209001111611"
type input "701209001111611"
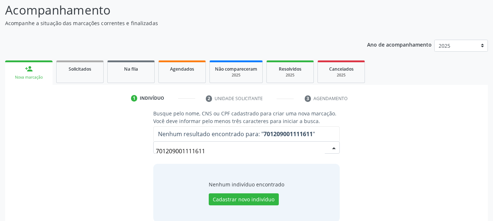
scroll to position [60, 0]
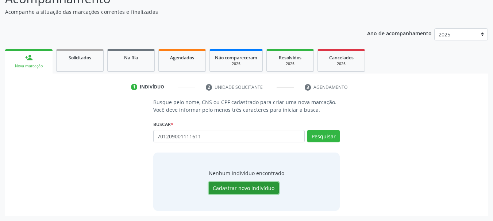
click at [260, 189] on button "Cadastrar novo indivíduo" at bounding box center [244, 188] width 70 height 12
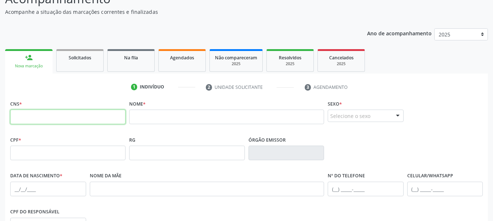
click at [96, 111] on input "text" at bounding box center [67, 117] width 115 height 15
type input "701 2090 0111 1611"
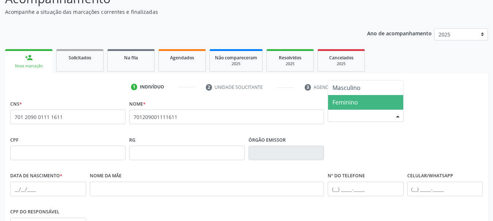
click at [356, 104] on span "Feminino" at bounding box center [345, 102] width 26 height 8
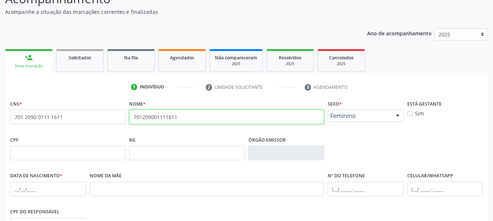
click at [168, 117] on input "701209001111611" at bounding box center [226, 117] width 195 height 15
type input "EDSON ALVES SERGIO"
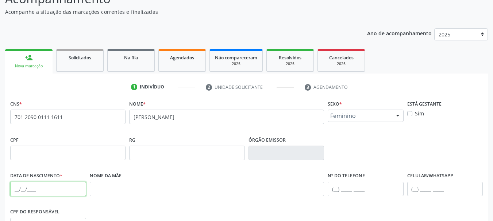
click at [24, 190] on input "text" at bounding box center [48, 189] width 76 height 15
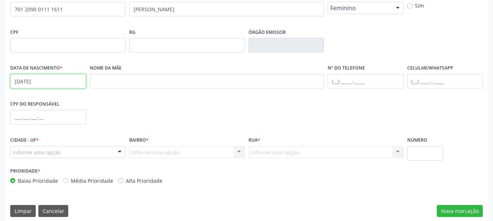
scroll to position [174, 0]
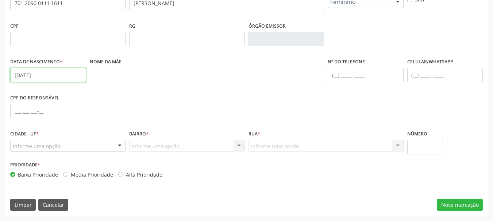
type input "27/06/1981"
click at [87, 143] on div at bounding box center [67, 146] width 115 height 12
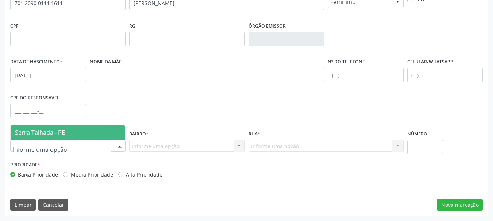
click at [73, 132] on span "Serra Talhada - PE" at bounding box center [68, 132] width 115 height 15
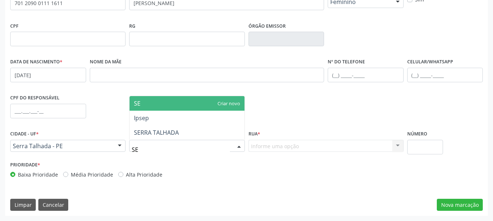
type input "SER"
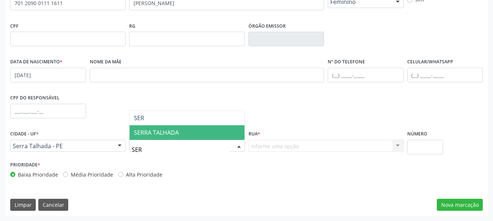
click at [171, 131] on span "SERRA TALHADA" at bounding box center [156, 133] width 45 height 8
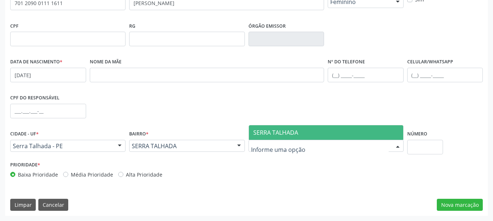
type input "S"
click at [296, 137] on span "SERRA TALHADA" at bounding box center [326, 132] width 154 height 15
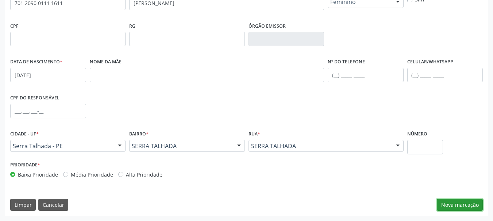
click at [467, 206] on button "Nova marcação" at bounding box center [460, 205] width 46 height 12
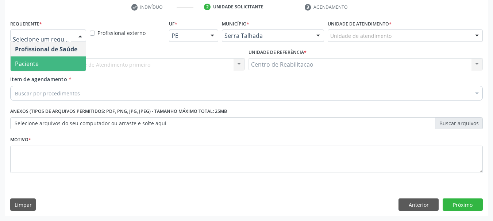
click at [41, 63] on span "Paciente" at bounding box center [48, 64] width 75 height 15
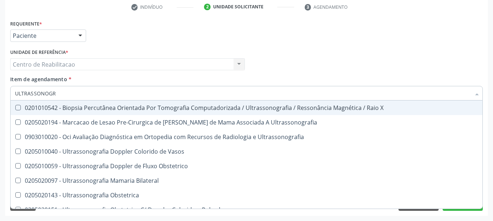
type input "ULTRASSONOGRA"
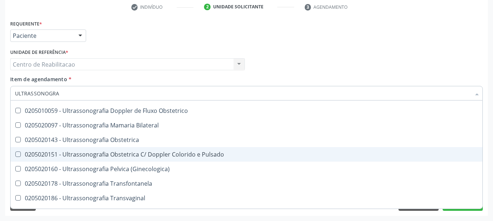
scroll to position [109, 0]
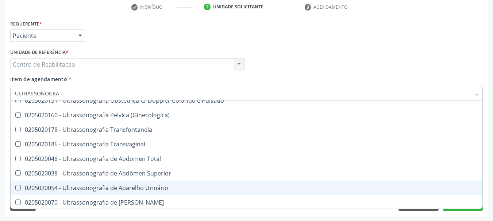
click at [167, 187] on div "0205020054 - Ultrassonografia de Aparelho Urinário" at bounding box center [246, 188] width 463 height 6
checkbox Urinário "true"
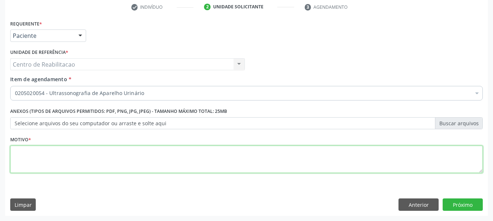
scroll to position [0, 0]
type textarea "."
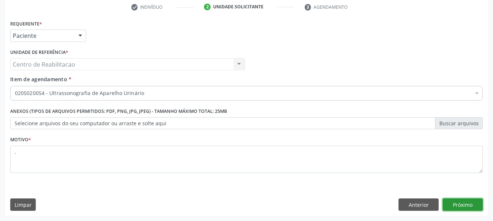
click at [469, 207] on button "Próximo" at bounding box center [462, 205] width 40 height 12
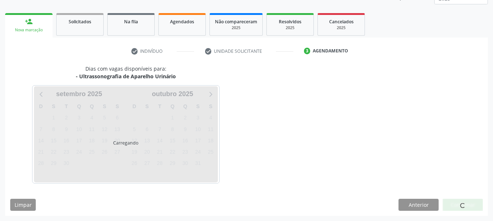
scroll to position [96, 0]
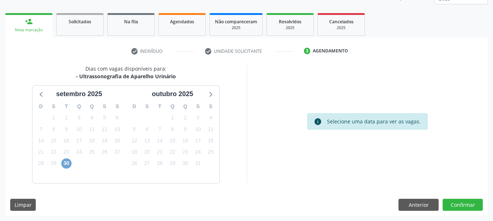
click at [64, 166] on span "30" at bounding box center [66, 164] width 10 height 10
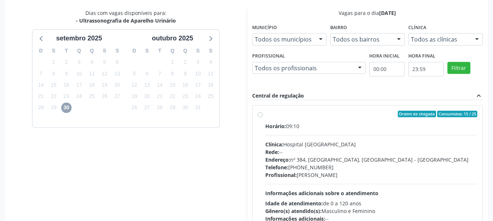
scroll to position [169, 0]
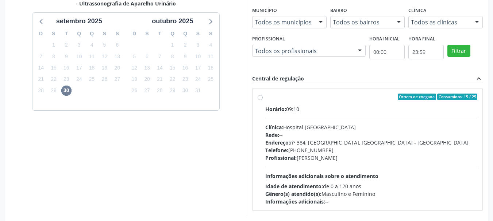
click at [291, 102] on label "Ordem de chegada Consumidos: 15 / 25 Horário: 09:10 Clínica: Hospital Sao Franc…" at bounding box center [371, 150] width 212 height 112
click at [263, 100] on input "Ordem de chegada Consumidos: 15 / 25 Horário: 09:10 Clínica: Hospital Sao Franc…" at bounding box center [259, 97] width 5 height 7
radio input "true"
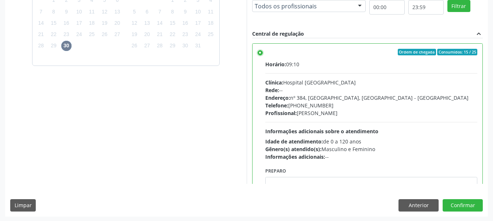
scroll to position [214, 0]
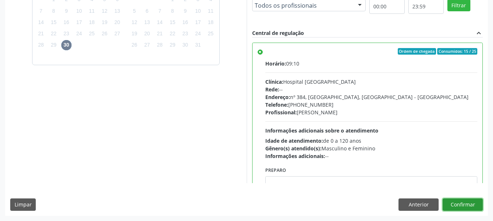
click at [470, 205] on button "Confirmar" at bounding box center [462, 205] width 40 height 12
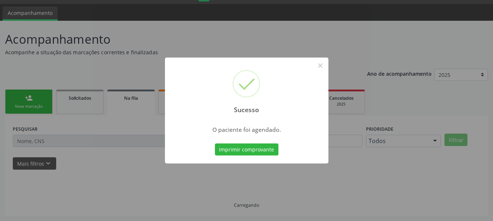
scroll to position [19, 0]
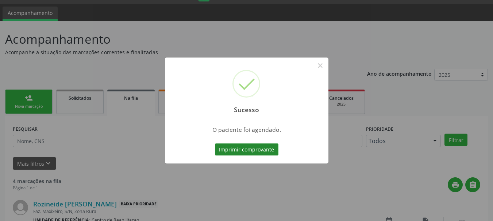
click at [239, 149] on button "Imprimir comprovante" at bounding box center [246, 150] width 63 height 12
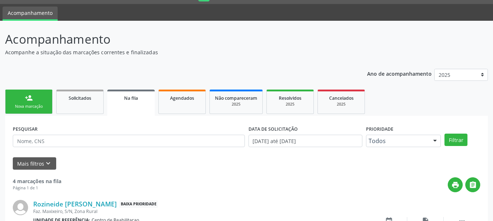
scroll to position [19, 0]
click at [29, 102] on link "person_add Nova marcação" at bounding box center [28, 102] width 47 height 24
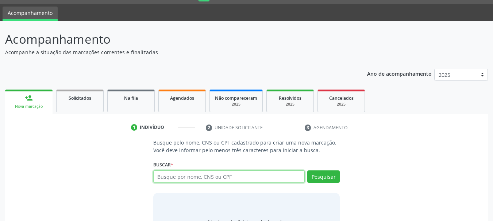
click at [172, 175] on input "text" at bounding box center [229, 177] width 152 height 12
type input "700005632025807"
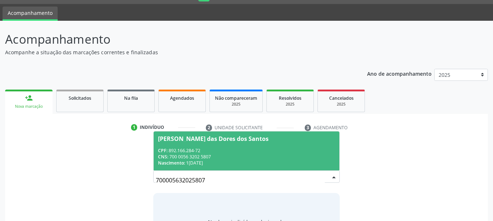
click at [197, 157] on div "CNS: 700 0056 3202 5807" at bounding box center [246, 157] width 177 height 6
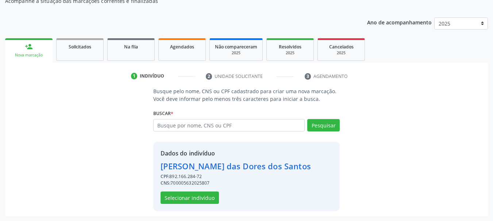
scroll to position [71, 0]
click at [199, 199] on button "Selecionar indivíduo" at bounding box center [189, 197] width 58 height 12
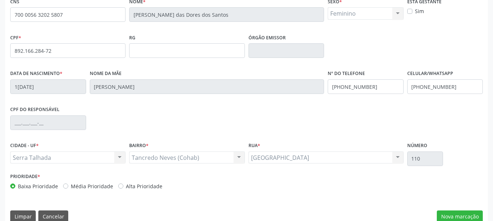
scroll to position [174, 0]
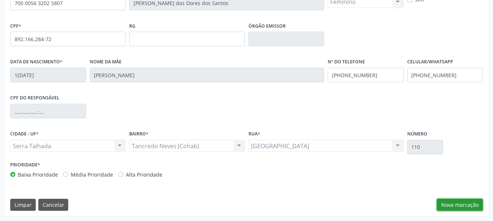
click at [459, 204] on button "Nova marcação" at bounding box center [460, 205] width 46 height 12
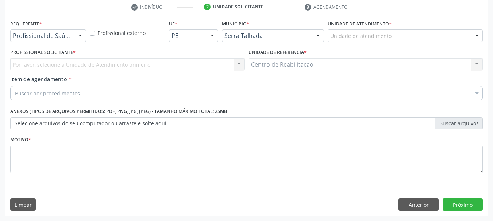
scroll to position [140, 0]
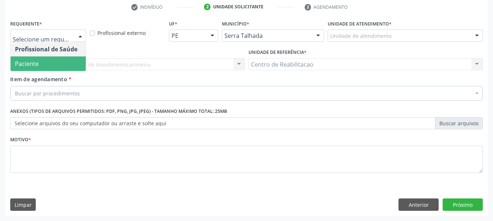
click at [58, 65] on span "Paciente" at bounding box center [48, 64] width 75 height 15
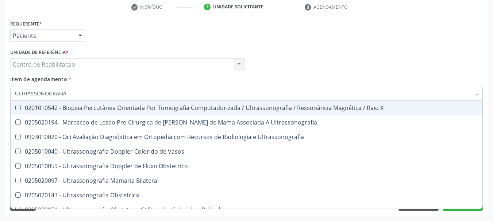
type input "ULTRASSONOGRAFIA"
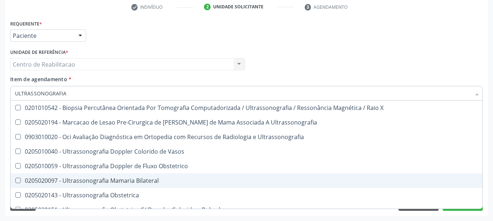
click at [164, 179] on div "0205020097 - Ultrassonografia Mamaria Bilateral" at bounding box center [246, 181] width 463 height 6
checkbox Bilateral "true"
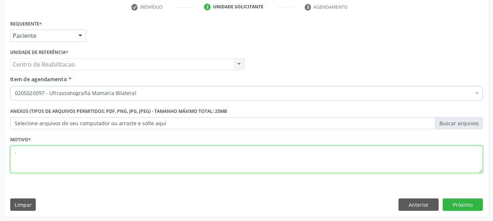
type textarea "."
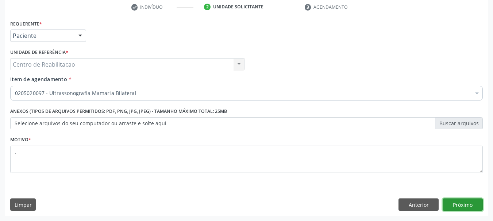
click button "Próximo" at bounding box center [462, 205] width 40 height 12
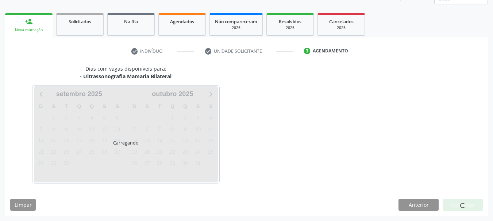
scroll to position [96, 0]
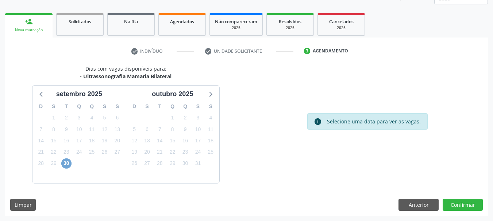
click at [67, 166] on span "30" at bounding box center [66, 164] width 10 height 10
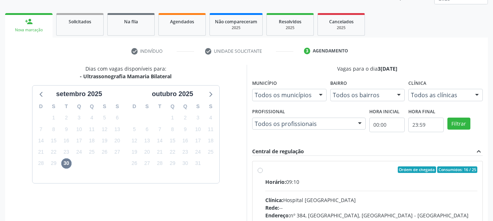
click at [279, 174] on label "Ordem de chegada Consumidos: 16 / 25 Horário: 09:10 Clínica: Hospital [GEOGRAPH…" at bounding box center [371, 223] width 212 height 112
click at [263, 173] on input "Ordem de chegada Consumidos: 16 / 25 Horário: 09:10 Clínica: Hospital [GEOGRAPH…" at bounding box center [259, 170] width 5 height 7
radio input "true"
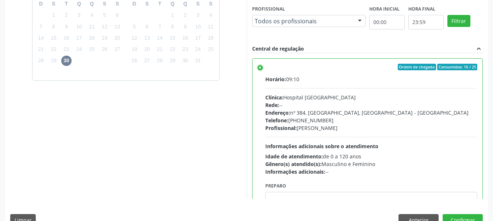
scroll to position [214, 0]
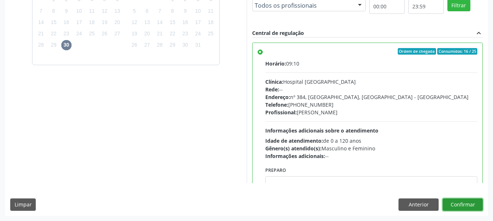
click at [470, 206] on button "Confirmar" at bounding box center [462, 205] width 40 height 12
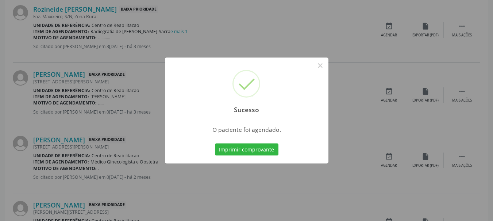
scroll to position [19, 0]
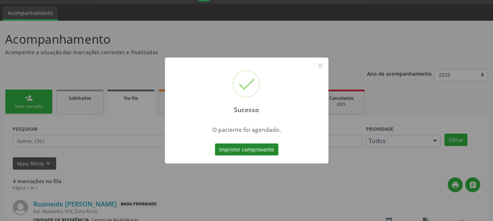
click at [258, 150] on button "Imprimir comprovante" at bounding box center [246, 150] width 63 height 12
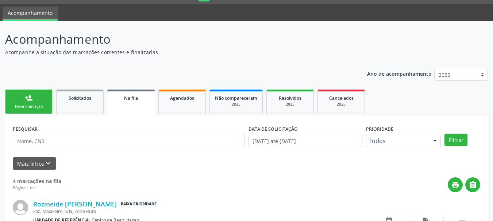
click at [18, 100] on link "person_add Nova marcação" at bounding box center [28, 102] width 47 height 24
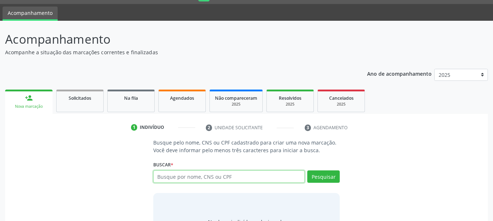
click at [201, 177] on input "text" at bounding box center [229, 177] width 152 height 12
click at [225, 179] on input "text" at bounding box center [229, 177] width 152 height 12
type input "10383261414"
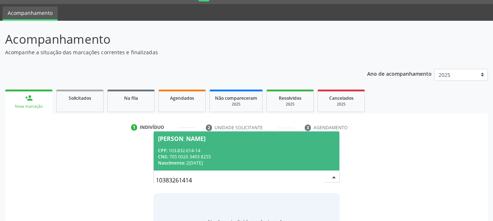
click at [225, 155] on div "CNS: 705 0026 3493 8255" at bounding box center [246, 157] width 177 height 6
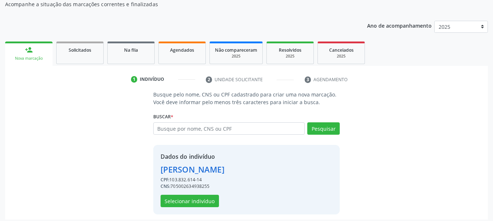
scroll to position [71, 0]
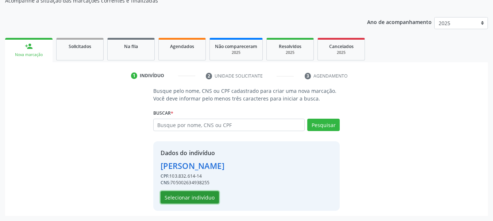
click at [204, 195] on button "Selecionar indivíduo" at bounding box center [189, 197] width 58 height 12
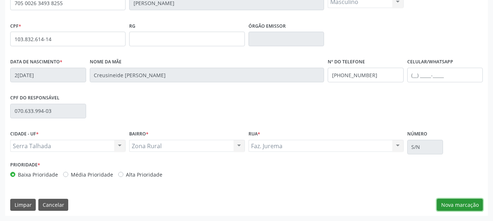
click at [451, 208] on button "Nova marcação" at bounding box center [460, 205] width 46 height 12
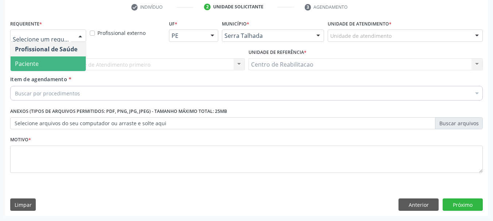
click at [46, 62] on span "Paciente" at bounding box center [48, 64] width 75 height 15
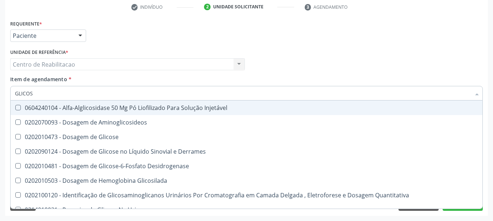
type input "GLICOSE"
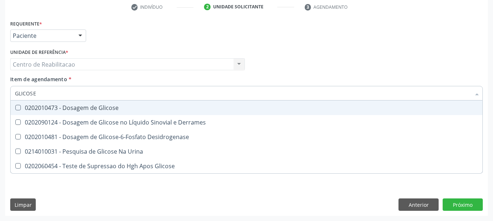
click at [86, 106] on div "0202010473 - Dosagem de Glicose" at bounding box center [246, 108] width 463 height 6
checkbox Glicose "true"
type input "CO"
checkbox Glicose "false"
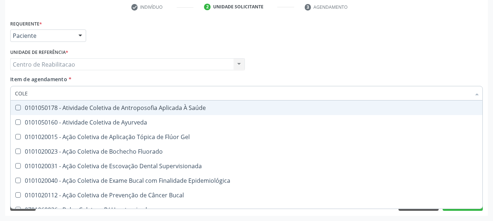
type input "COLES"
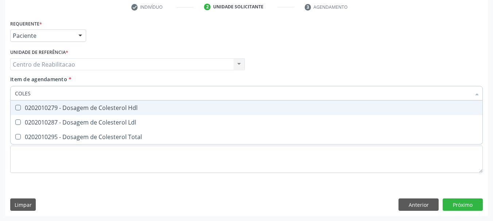
click at [86, 106] on div "0202010279 - Dosagem de Colesterol Hdl" at bounding box center [246, 108] width 463 height 6
checkbox Hdl "true"
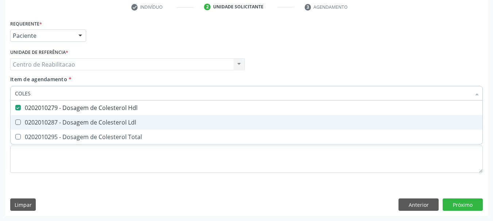
click at [94, 120] on div "0202010287 - Dosagem de Colesterol Ldl" at bounding box center [246, 123] width 463 height 6
checkbox Ldl "true"
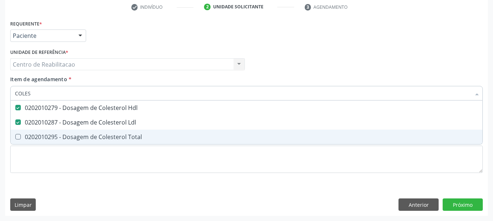
click at [101, 137] on div "0202010295 - Dosagem de Colesterol Total" at bounding box center [246, 137] width 463 height 6
checkbox Total "true"
type input "TR"
checkbox Hdl "false"
checkbox Ldl "false"
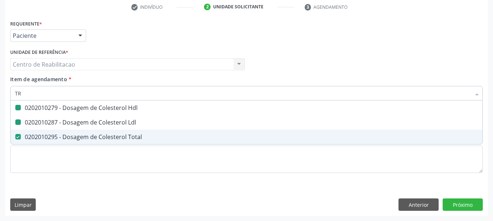
checkbox Total "false"
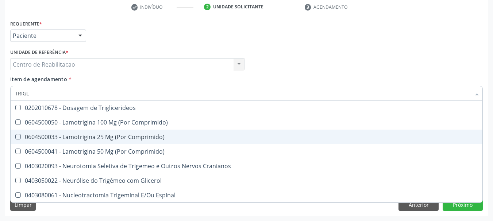
type input "TRIGLI"
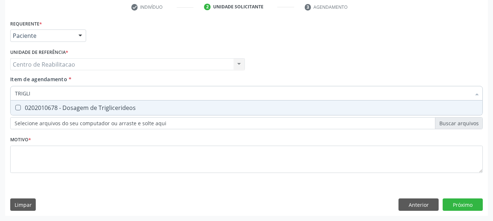
click at [124, 108] on div "0202010678 - Dosagem de Triglicerideos" at bounding box center [246, 108] width 463 height 6
checkbox Triglicerideos "true"
type input "TG"
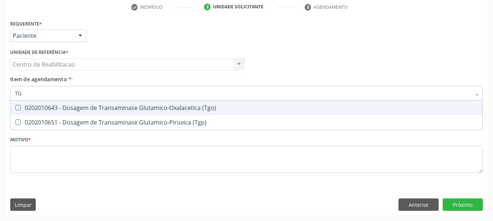
click at [124, 108] on div "0202010643 - Dosagem de Transaminase Glutamico-Oxalacetica (Tgo)" at bounding box center [246, 108] width 463 height 6
checkbox \(Tgo\) "true"
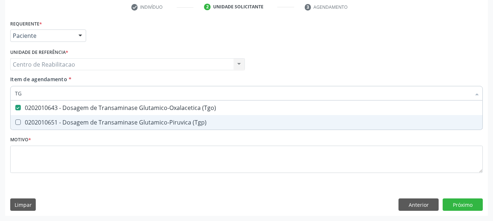
click at [125, 121] on div "0202010651 - Dosagem de Transaminase Glutamico-Piruvica (Tgp)" at bounding box center [246, 123] width 463 height 6
checkbox \(Tgp\) "true"
type input "HEMO"
checkbox \(Tgo\) "false"
checkbox \(Tgp\) "false"
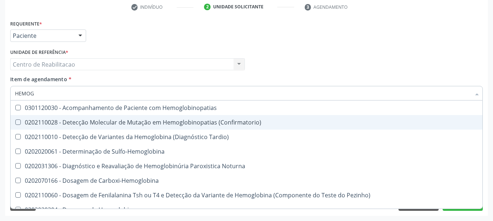
type input "HEMOGR"
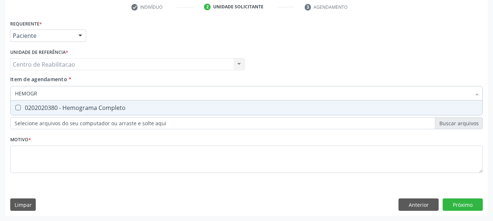
click at [140, 106] on div "0202020380 - Hemograma Completo" at bounding box center [246, 108] width 463 height 6
checkbox Completo "true"
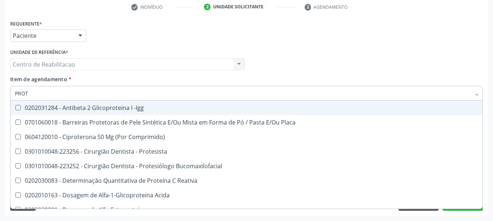
type input "PROTE"
checkbox -Igg "false"
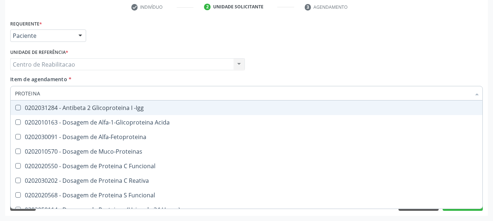
type input "PROTEINA"
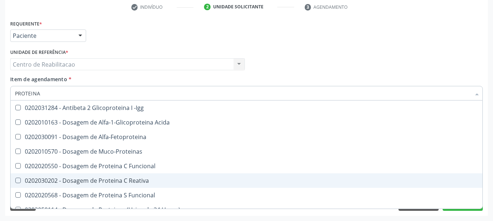
click at [152, 178] on div "0202030202 - Dosagem de Proteina C Reativa" at bounding box center [246, 181] width 463 height 6
checkbox Reativa "true"
type input "URI"
checkbox Reativa "false"
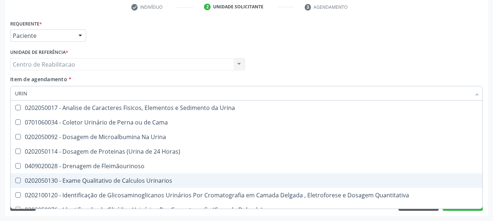
type input "URINA"
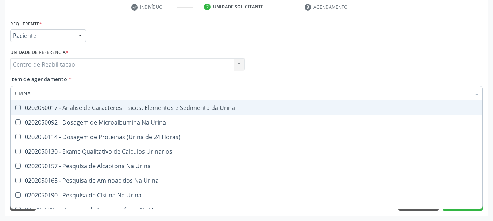
click at [172, 109] on div "0202050017 - Analise de Caracteres Fisicos, Elementos e Sedimento da Urina" at bounding box center [246, 108] width 463 height 6
checkbox Urina "true"
type input "12"
checkbox Urina "false"
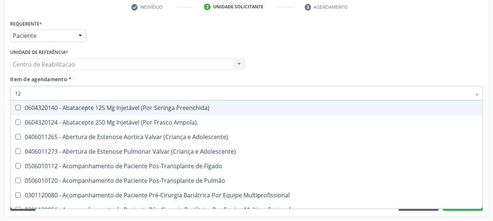
type input "127"
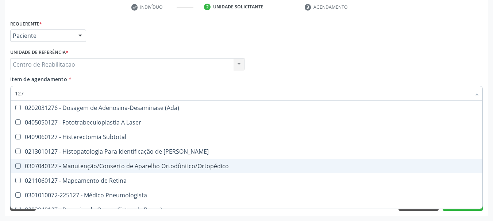
scroll to position [109, 0]
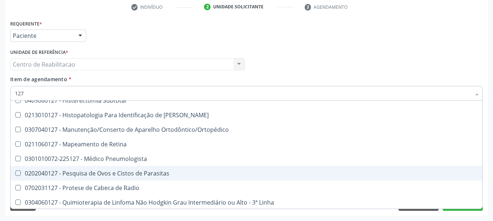
click at [170, 172] on div "0202040127 - Pesquisa de Ovos e Cistos de Parasitas" at bounding box center [246, 174] width 463 height 6
checkbox Parasitas "true"
type input "TAP"
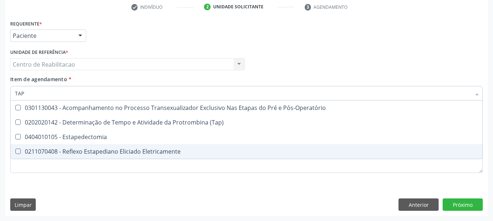
scroll to position [0, 0]
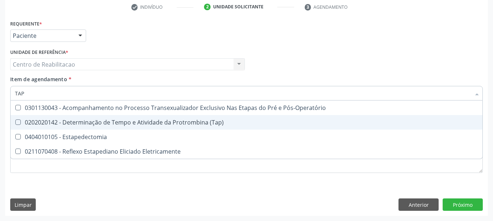
click at [222, 124] on div "0202020142 - Determinação de Tempo e Atividade da Protrombina (Tap)" at bounding box center [246, 123] width 463 height 6
checkbox \(Tap\) "true"
type input "TEM"
checkbox \(Tap\) "false"
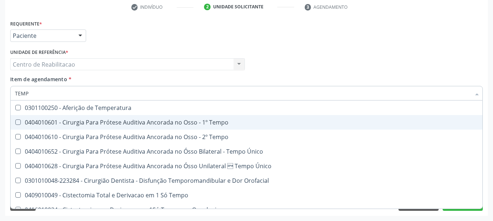
type input "TEMPO"
checkbox Ativada\) "true"
checkbox \(Tap\) "false"
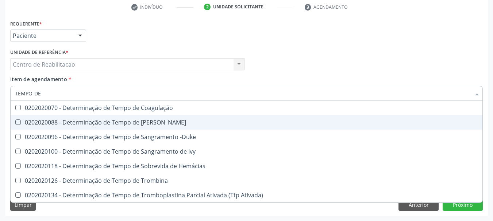
type input "TEMPO DE"
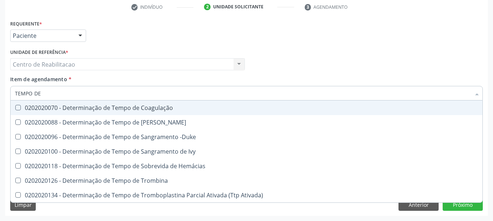
click at [197, 109] on div "0202020070 - Determinação de Tempo de Coagulação" at bounding box center [246, 108] width 463 height 6
checkbox Coagulação "true"
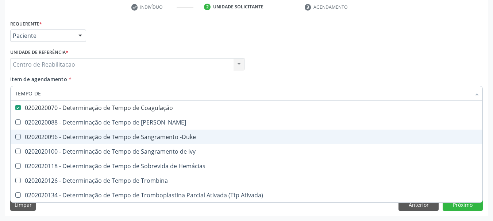
click at [189, 136] on div "0202020096 - Determinação de Tempo de Sangramento -Duke" at bounding box center [246, 137] width 463 height 6
checkbox -Duke "true"
type textarea "."
checkbox Euglobulina "true"
checkbox Ivy "true"
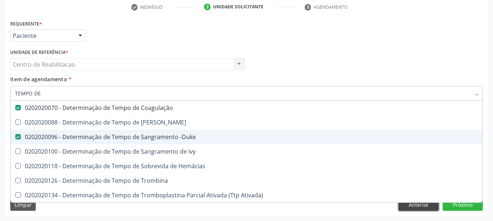
checkbox Hemácias "true"
checkbox Trombina "true"
checkbox Ativada\) "true"
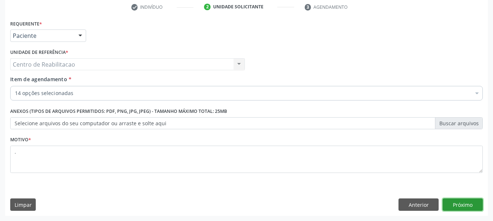
click button "Próximo" at bounding box center [462, 205] width 40 height 12
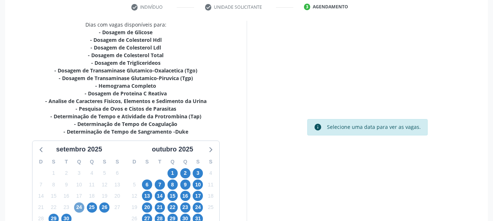
click at [82, 208] on span "24" at bounding box center [79, 208] width 10 height 10
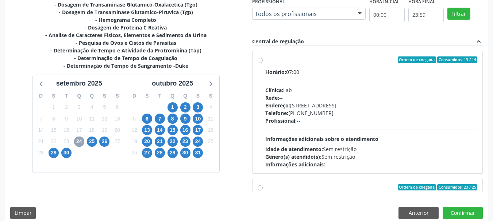
scroll to position [214, 0]
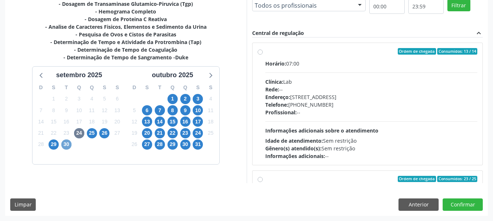
click at [68, 150] on span "30" at bounding box center [66, 145] width 10 height 10
click at [319, 63] on div "Horário: 07:00" at bounding box center [371, 64] width 212 height 8
click at [263, 55] on input "Ordem de chegada Consumidos: 13 / 14 Horário: 07:00 Clínica: Laboratorio [PERSO…" at bounding box center [259, 51] width 5 height 7
radio input "true"
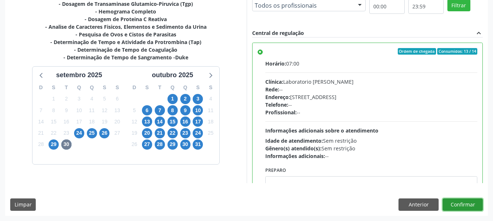
click at [449, 204] on button "Confirmar" at bounding box center [462, 205] width 40 height 12
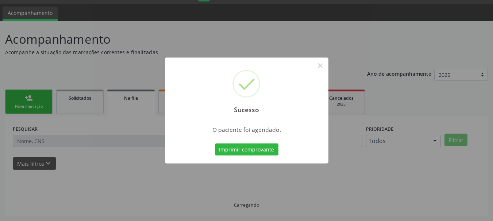
scroll to position [19, 0]
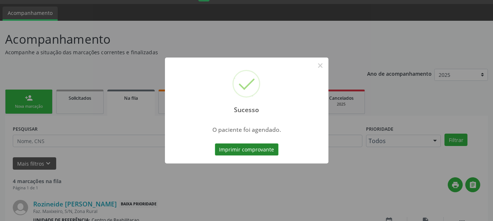
click at [261, 151] on button "Imprimir comprovante" at bounding box center [246, 150] width 63 height 12
